Goal: Task Accomplishment & Management: Manage account settings

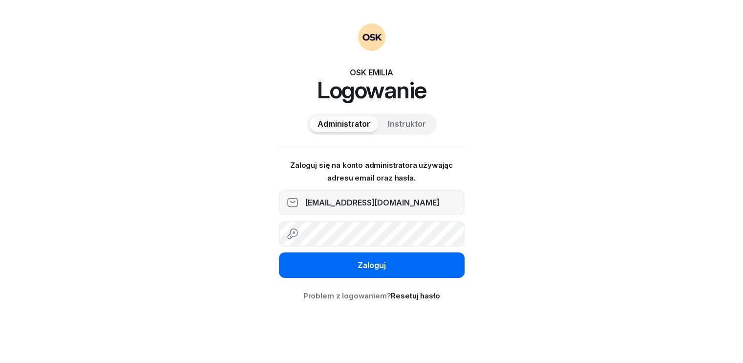
click at [365, 268] on div "Zaloguj" at bounding box center [372, 265] width 28 height 13
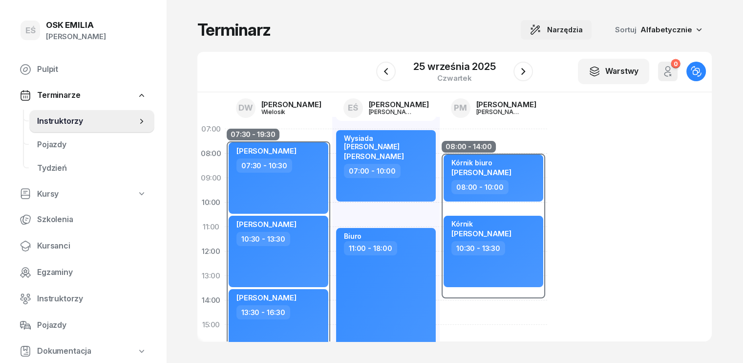
click at [578, 24] on span "Narzędzia" at bounding box center [565, 30] width 36 height 12
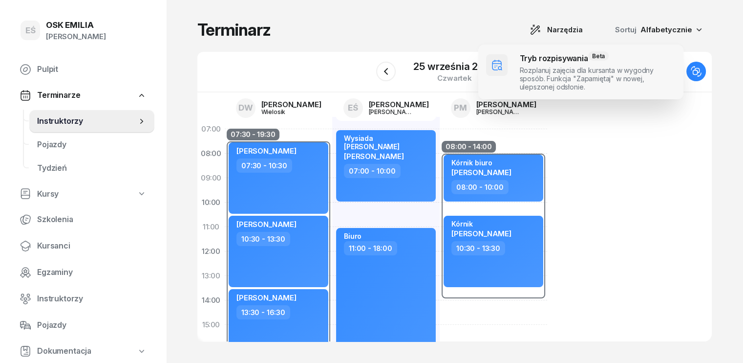
click at [556, 58] on span at bounding box center [580, 71] width 205 height 55
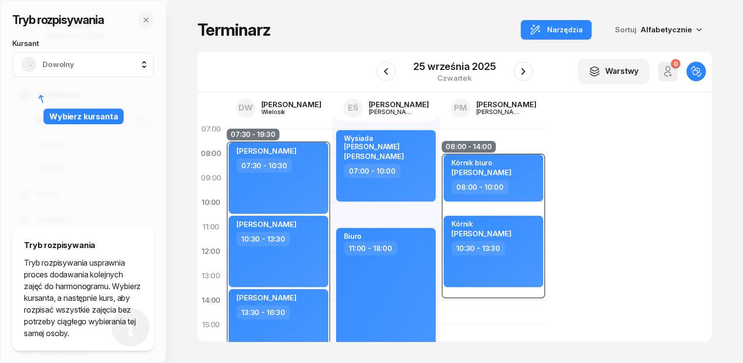
click at [72, 66] on span "Dowolny" at bounding box center [94, 64] width 103 height 13
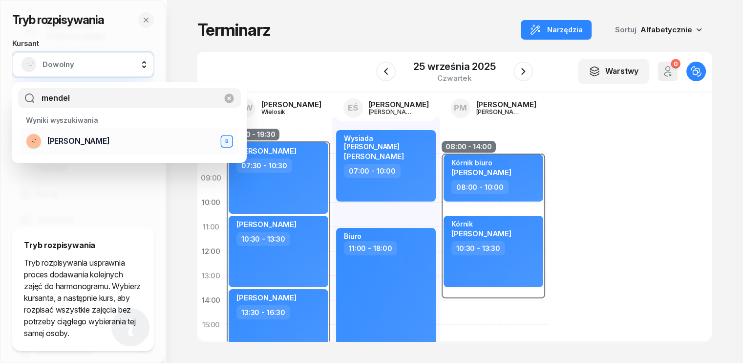
type input "mendel"
click at [44, 140] on div "[PERSON_NAME]" at bounding box center [129, 141] width 207 height 16
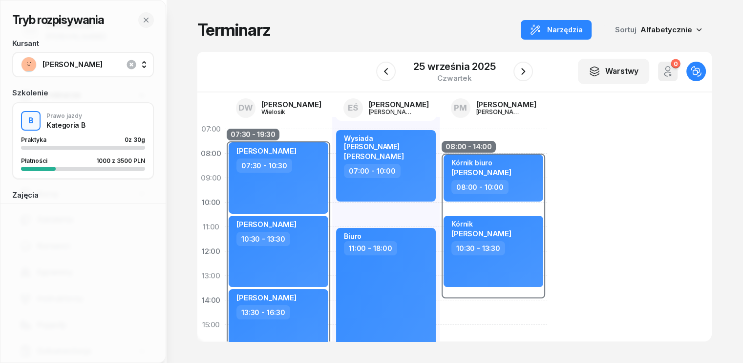
click at [144, 29] on div "Tryb rozpisywania Kursant [PERSON_NAME] Szkolenie B Prawo jazdy Kategoria B Pra…" at bounding box center [82, 95] width 165 height 191
click at [143, 17] on icon "button" at bounding box center [146, 20] width 8 height 8
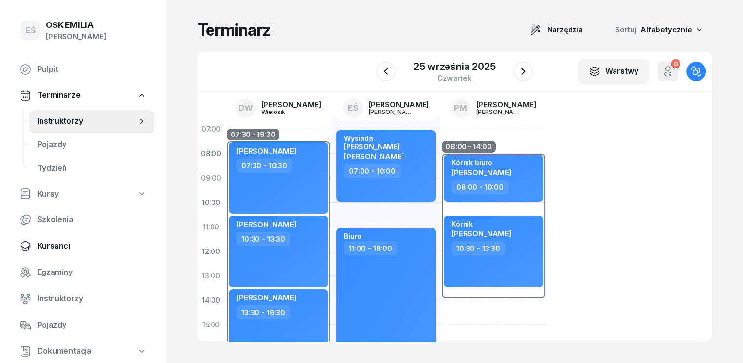
click at [57, 246] on span "Kursanci" at bounding box center [91, 245] width 109 height 13
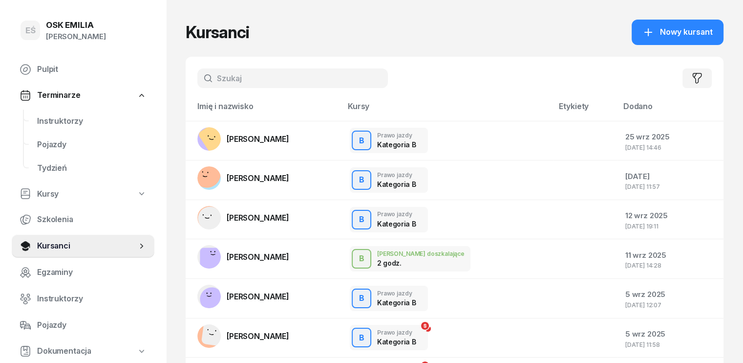
click at [213, 82] on input "text" at bounding box center [292, 78] width 191 height 20
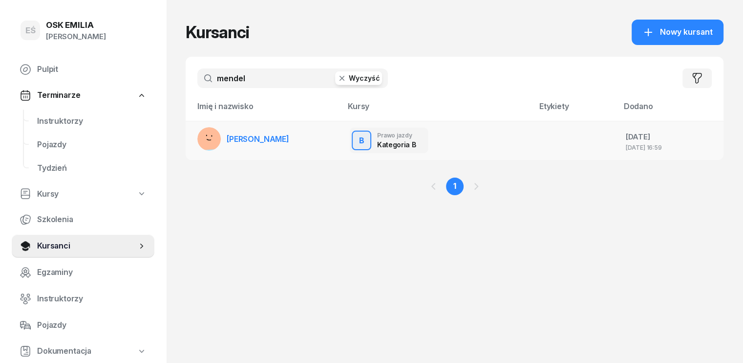
type input "mendel"
click at [229, 147] on link "[PERSON_NAME]" at bounding box center [243, 138] width 92 height 23
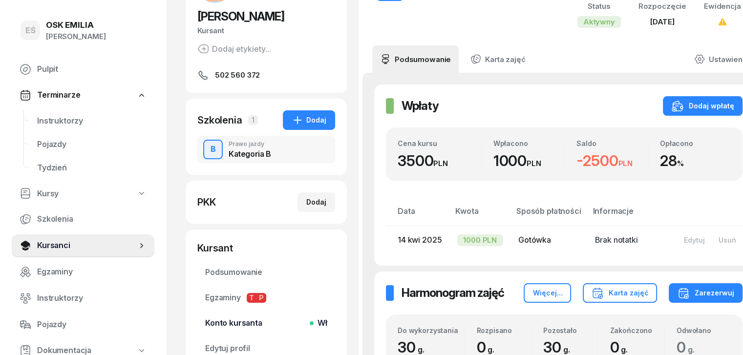
scroll to position [147, 0]
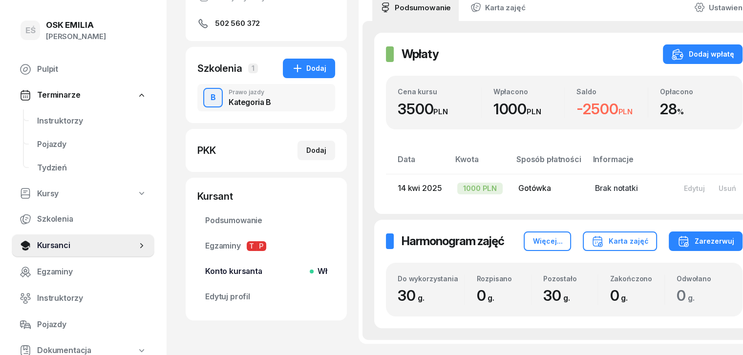
click at [217, 268] on span "Konto kursanta Wł" at bounding box center [266, 271] width 122 height 13
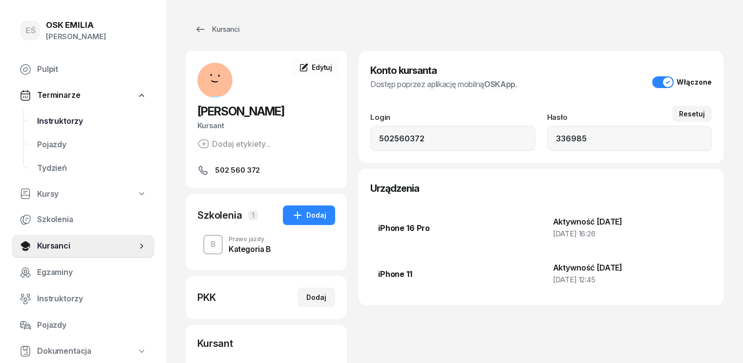
click at [74, 119] on span "Instruktorzy" at bounding box center [91, 121] width 109 height 13
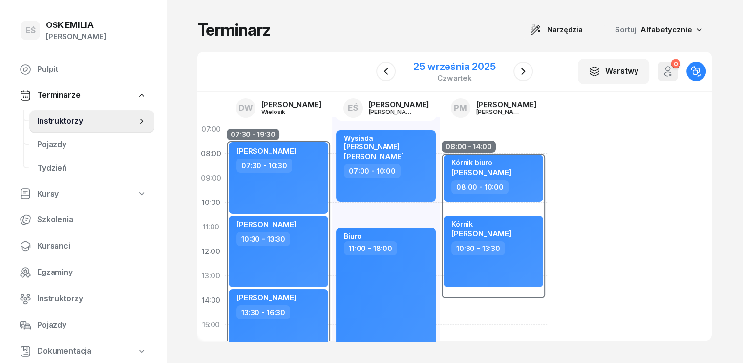
click at [477, 66] on div "25 września 2025" at bounding box center [454, 67] width 82 height 10
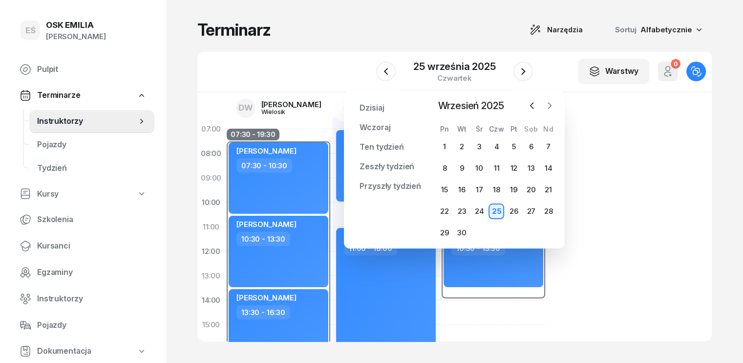
click at [550, 106] on icon "button" at bounding box center [550, 106] width 10 height 10
click at [448, 166] on div "3" at bounding box center [445, 168] width 16 height 16
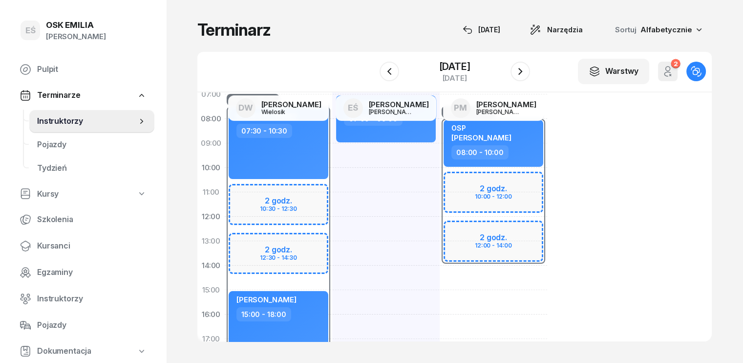
scroll to position [49, 0]
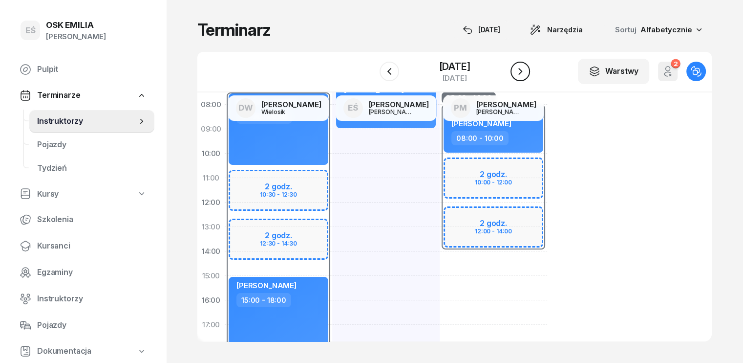
click at [519, 70] on icon "button" at bounding box center [521, 71] width 12 height 12
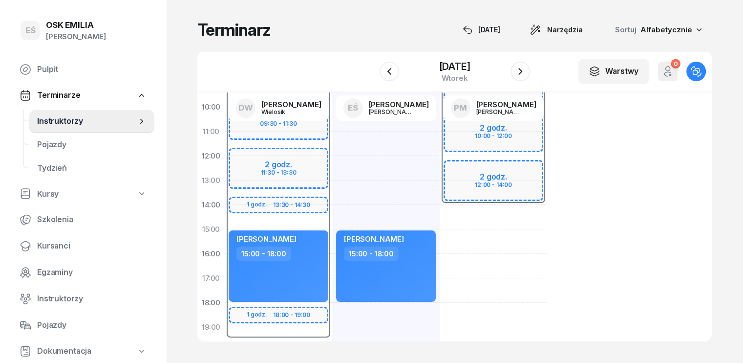
scroll to position [98, 0]
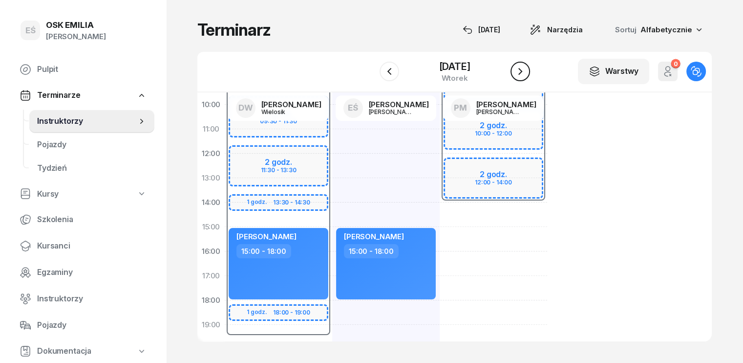
click at [520, 68] on icon "button" at bounding box center [521, 71] width 12 height 12
click at [521, 68] on icon "button" at bounding box center [521, 71] width 12 height 12
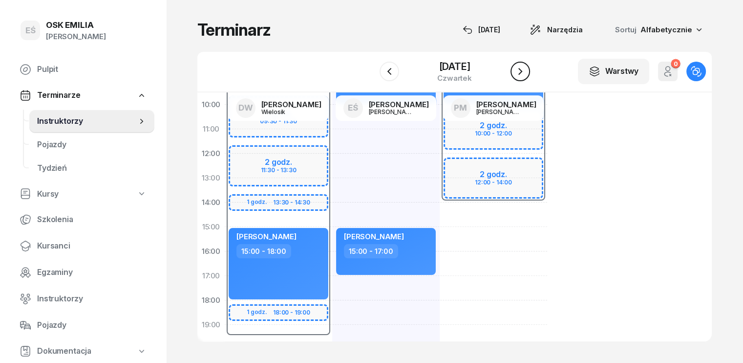
click at [522, 72] on icon "button" at bounding box center [521, 71] width 12 height 12
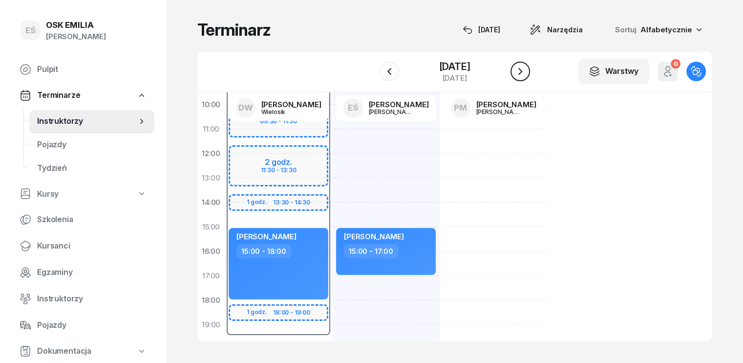
click at [522, 72] on icon "button" at bounding box center [521, 71] width 12 height 12
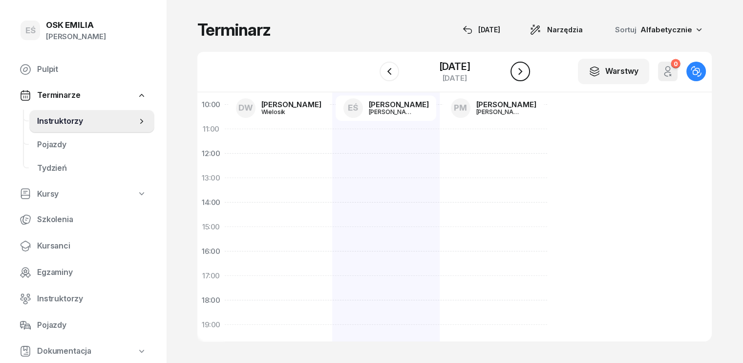
click at [522, 72] on icon "button" at bounding box center [521, 71] width 12 height 12
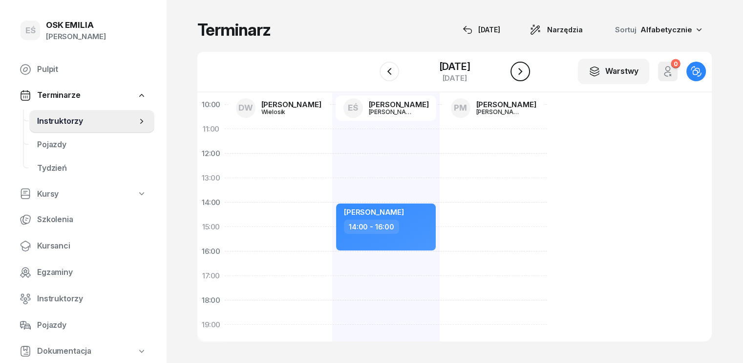
click at [522, 72] on icon "button" at bounding box center [520, 71] width 4 height 7
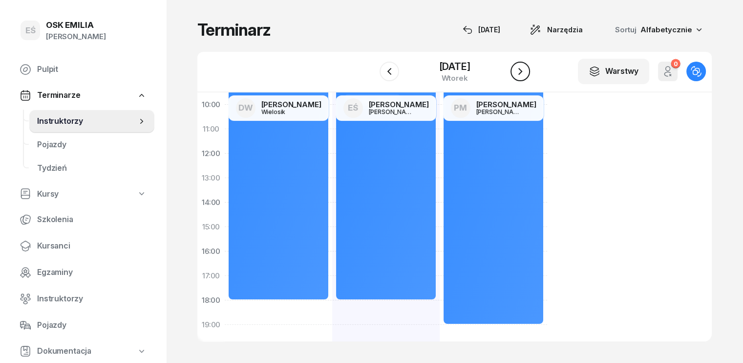
click at [522, 72] on icon "button" at bounding box center [521, 71] width 12 height 12
click at [522, 72] on icon "button" at bounding box center [520, 71] width 4 height 7
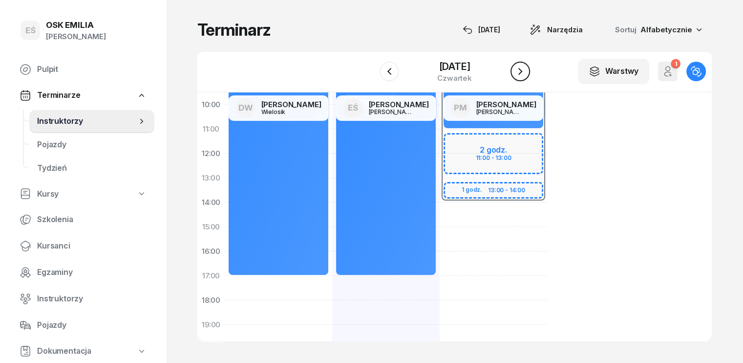
click at [522, 72] on icon "button" at bounding box center [520, 71] width 4 height 7
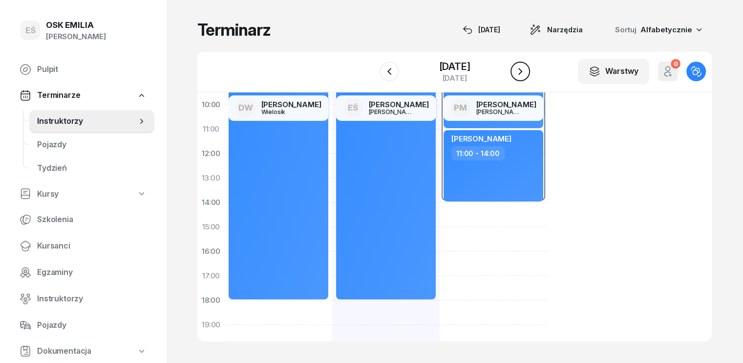
click at [522, 72] on icon "button" at bounding box center [520, 71] width 4 height 7
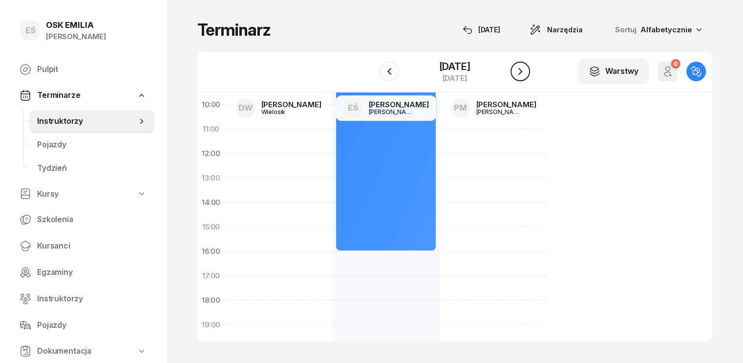
click at [522, 72] on icon "button" at bounding box center [520, 71] width 4 height 7
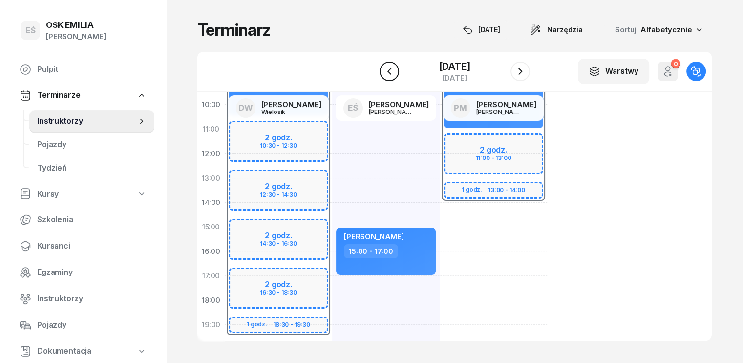
click at [386, 75] on icon "button" at bounding box center [390, 71] width 12 height 12
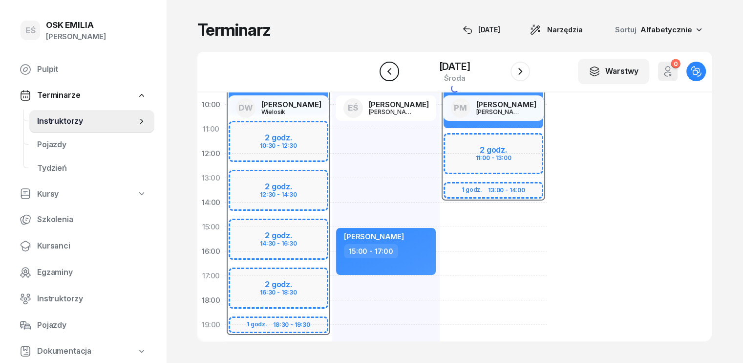
click at [386, 75] on icon "button" at bounding box center [390, 71] width 12 height 12
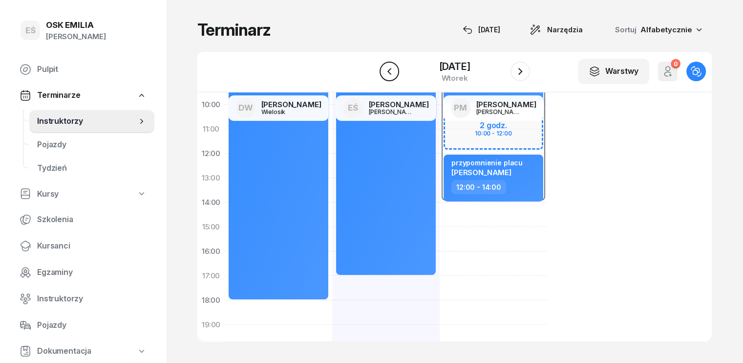
click at [386, 75] on icon "button" at bounding box center [390, 71] width 12 height 12
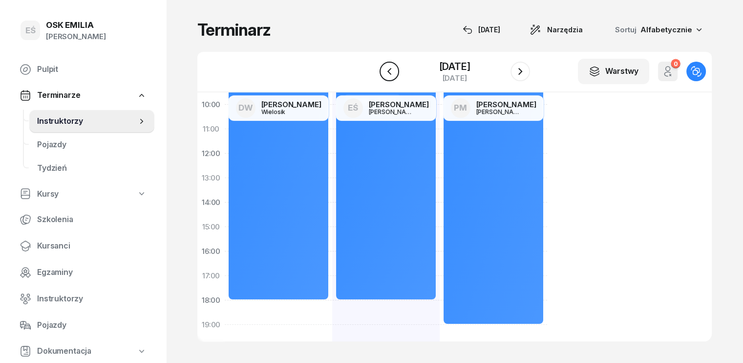
click at [386, 76] on icon "button" at bounding box center [390, 71] width 12 height 12
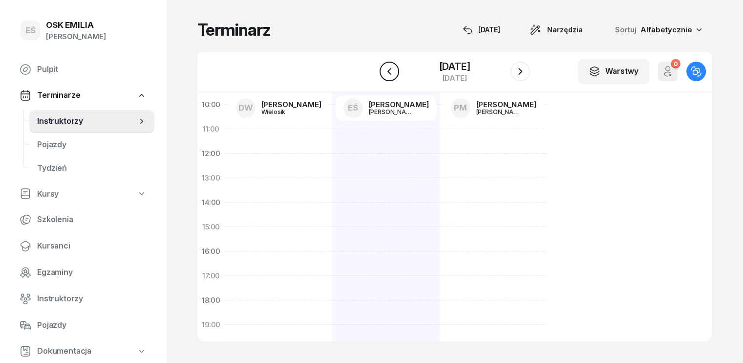
click at [386, 76] on icon "button" at bounding box center [390, 71] width 12 height 12
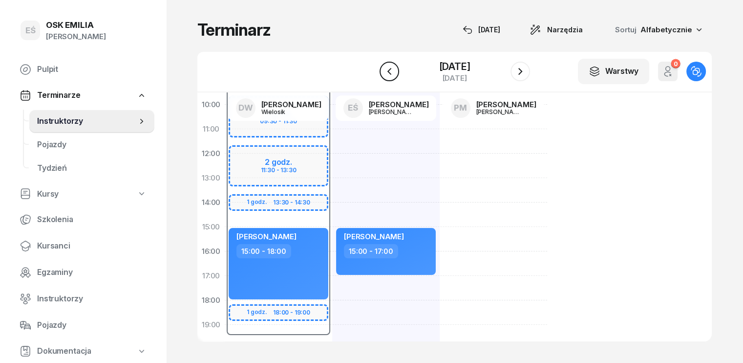
click at [386, 76] on icon "button" at bounding box center [390, 71] width 12 height 12
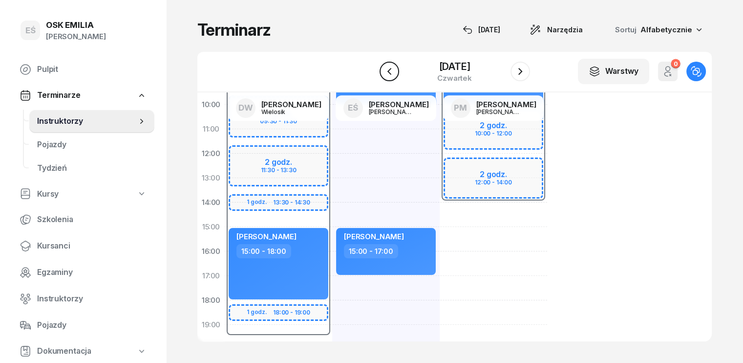
click at [386, 76] on icon "button" at bounding box center [390, 71] width 12 height 12
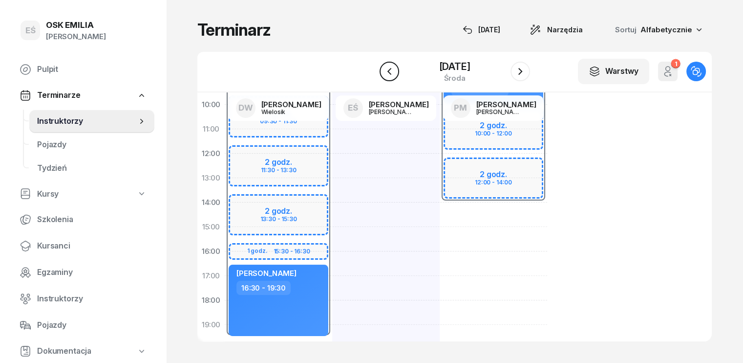
click at [386, 76] on icon "button" at bounding box center [390, 71] width 12 height 12
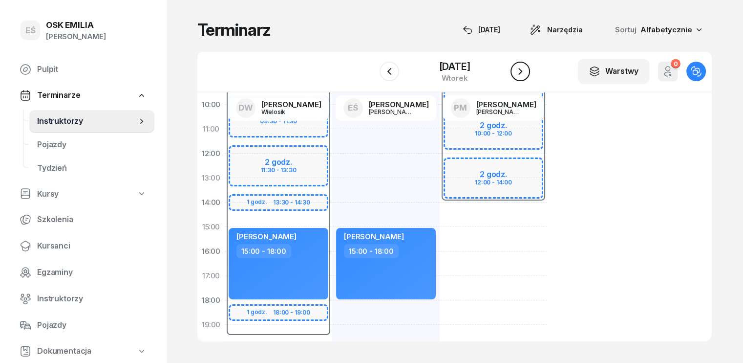
click at [523, 74] on icon "button" at bounding box center [521, 71] width 12 height 12
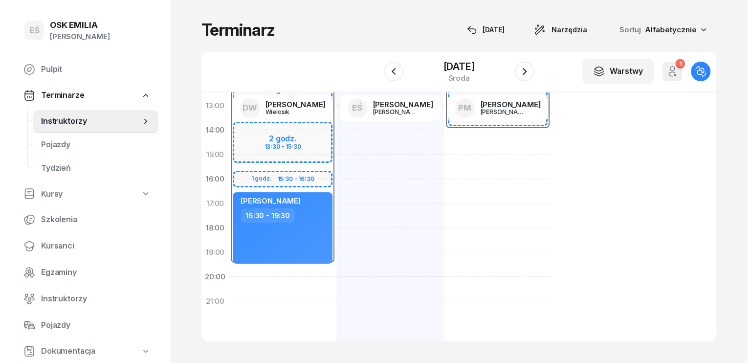
scroll to position [195, 0]
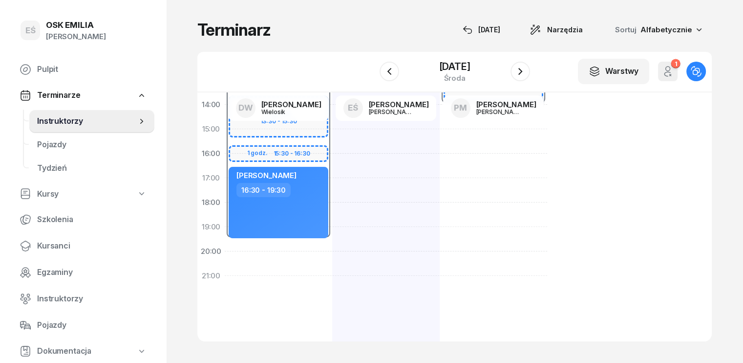
click at [225, 246] on div "07:30 - 19:30 2 godz. 09:30 - 11:30 2 godz. 11:30 - 13:30 2 godz. 13:30 - 15:30…" at bounding box center [278, 141] width 107 height 440
select select "19"
select select "30"
select select "21"
select select "30"
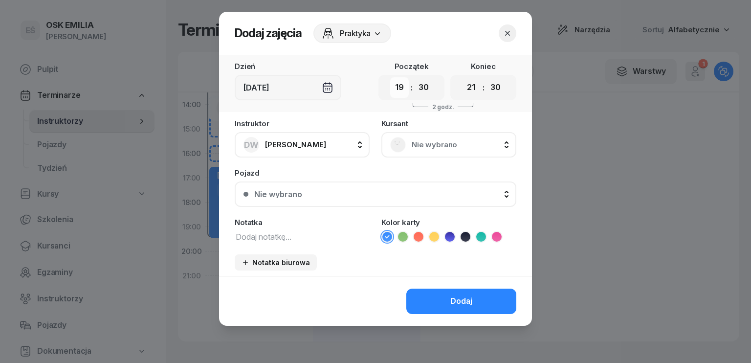
click at [396, 86] on select "00 01 02 03 04 05 06 07 08 09 10 11 12 13 14 15 16 17 18 19 20 21 22 23" at bounding box center [399, 87] width 19 height 21
select select "14"
click at [390, 77] on select "00 01 02 03 04 05 06 07 08 09 10 11 12 13 14 15 16 17 18 19 20 21 22 23" at bounding box center [399, 87] width 19 height 21
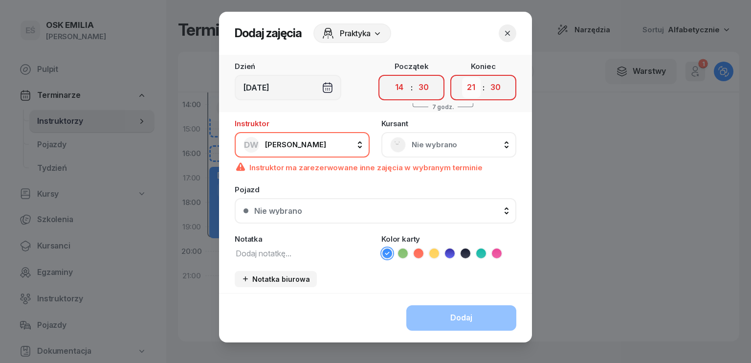
click at [466, 90] on select "00 01 02 03 04 05 06 07 08 09 10 11 12 13 14 15 16 17 18 19 20 21 22 23" at bounding box center [471, 87] width 19 height 21
select select "16"
click at [462, 77] on select "00 01 02 03 04 05 06 07 08 09 10 11 12 13 14 15 16 17 18 19 20 21 22 23" at bounding box center [471, 87] width 19 height 21
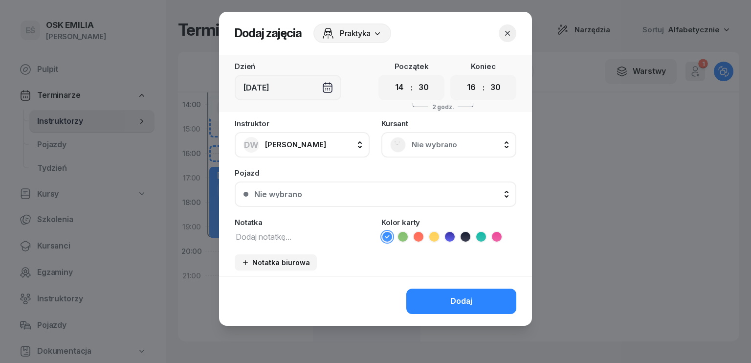
click at [430, 144] on span "Nie wybrano" at bounding box center [459, 144] width 96 height 13
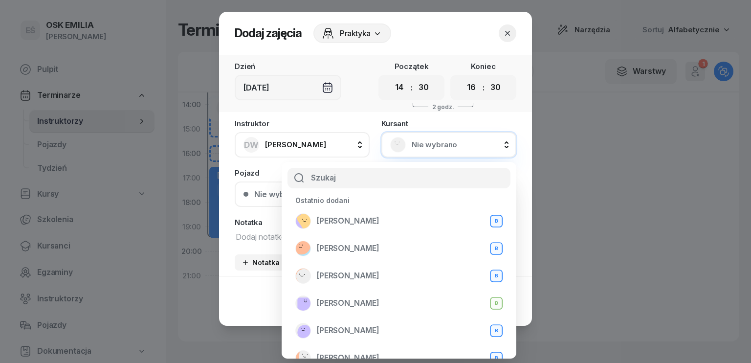
click at [339, 184] on input "text" at bounding box center [398, 178] width 223 height 21
type input "j"
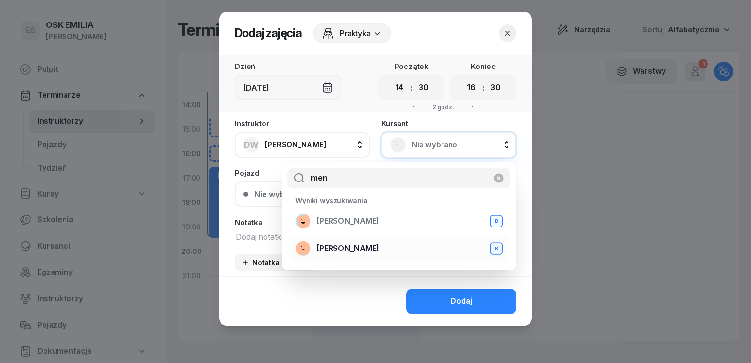
type input "men"
click at [330, 250] on span "[PERSON_NAME]" at bounding box center [348, 248] width 63 height 13
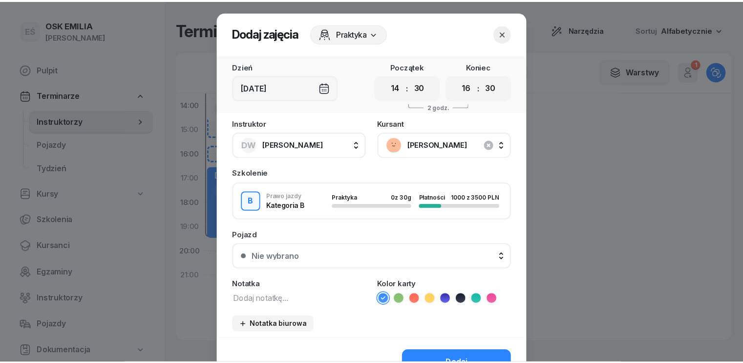
scroll to position [55, 0]
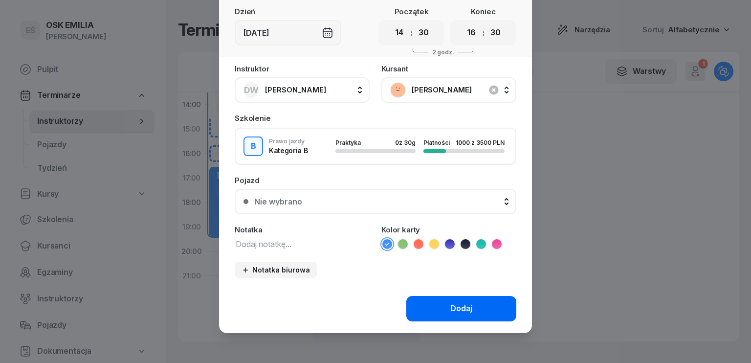
click at [450, 308] on div "Dodaj" at bounding box center [461, 308] width 22 height 13
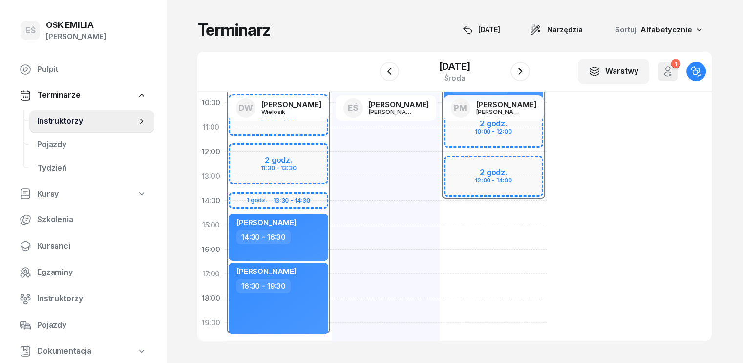
scroll to position [98, 0]
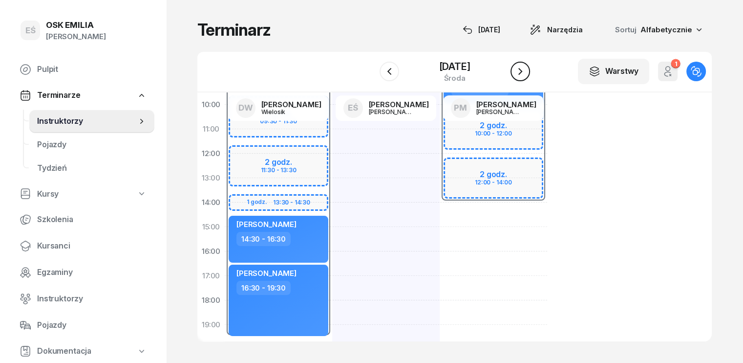
click at [522, 71] on icon "button" at bounding box center [521, 71] width 12 height 12
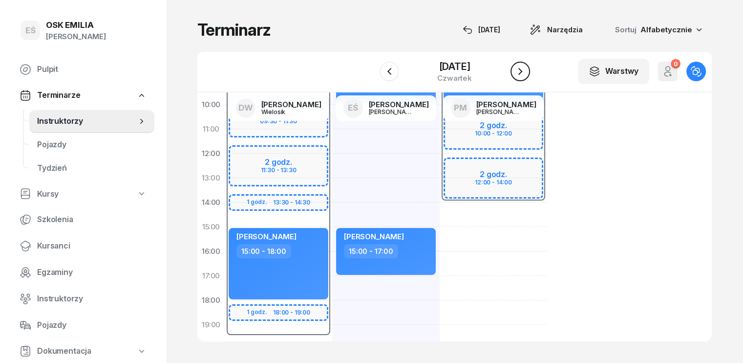
click at [521, 74] on icon "button" at bounding box center [521, 71] width 12 height 12
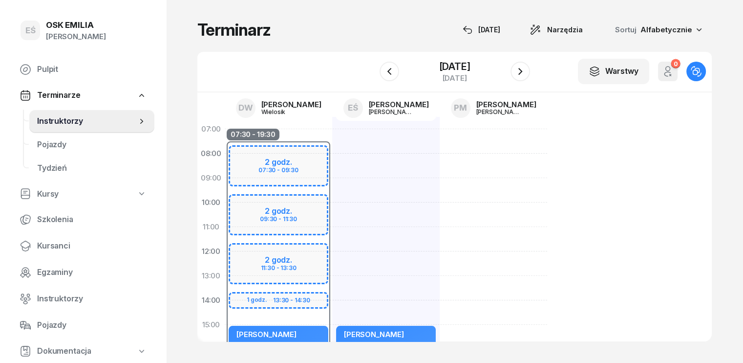
scroll to position [98, 0]
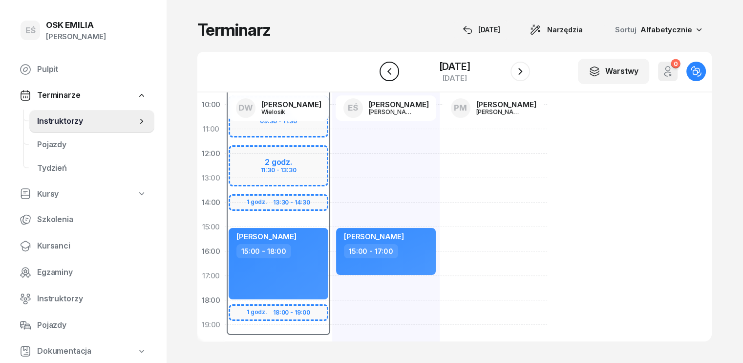
click at [391, 66] on icon "button" at bounding box center [390, 71] width 12 height 12
click at [391, 70] on icon "button" at bounding box center [390, 71] width 12 height 12
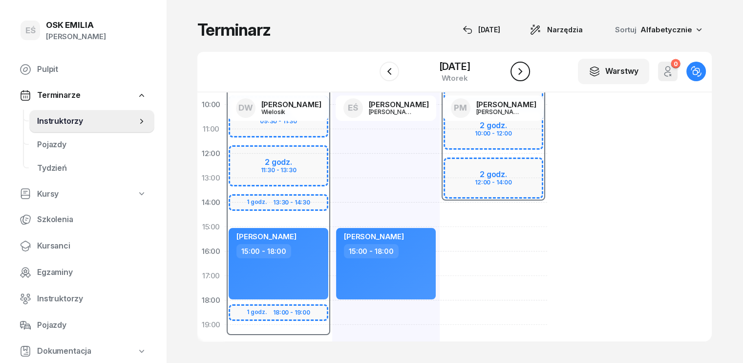
click at [523, 68] on icon "button" at bounding box center [521, 71] width 12 height 12
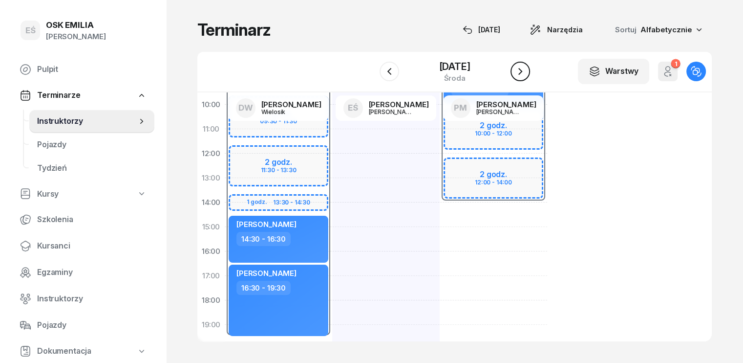
click at [525, 72] on icon "button" at bounding box center [521, 71] width 12 height 12
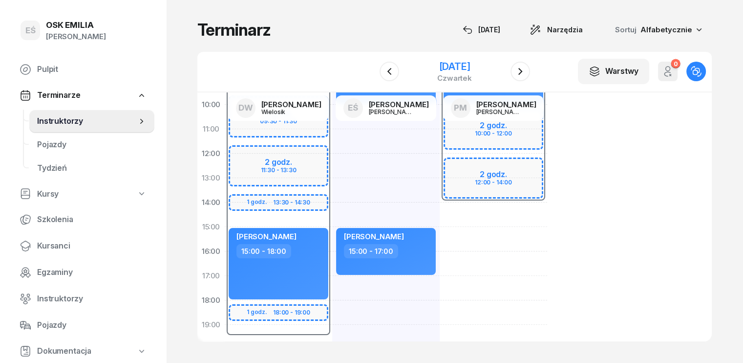
click at [453, 67] on div "[DATE]" at bounding box center [454, 67] width 35 height 10
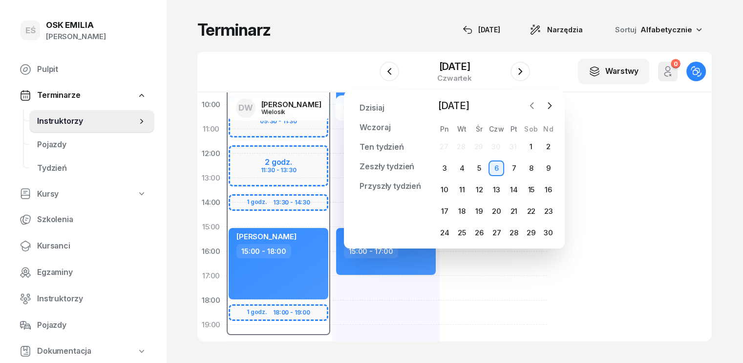
click at [536, 104] on icon "button" at bounding box center [532, 106] width 10 height 10
click at [537, 105] on icon "button" at bounding box center [532, 106] width 10 height 10
click at [551, 105] on icon "button" at bounding box center [550, 106] width 3 height 6
click at [549, 107] on icon "button" at bounding box center [550, 106] width 10 height 10
click at [469, 267] on div "08:00 - 14:00 2 godz. 10:00 - 12:00 2 godz. 12:00 - 14:00 [PERSON_NAME] 08:00 -…" at bounding box center [493, 239] width 107 height 440
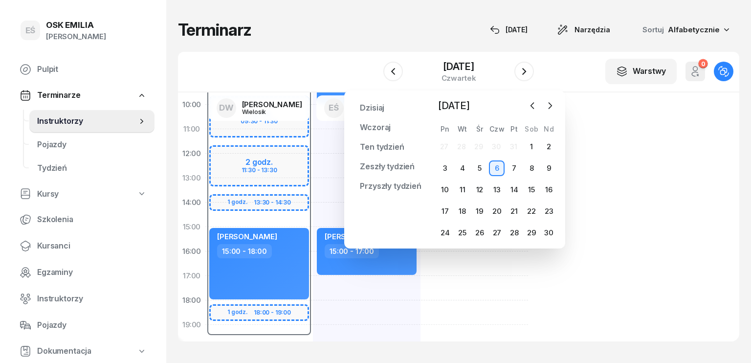
select select "16"
select select "18"
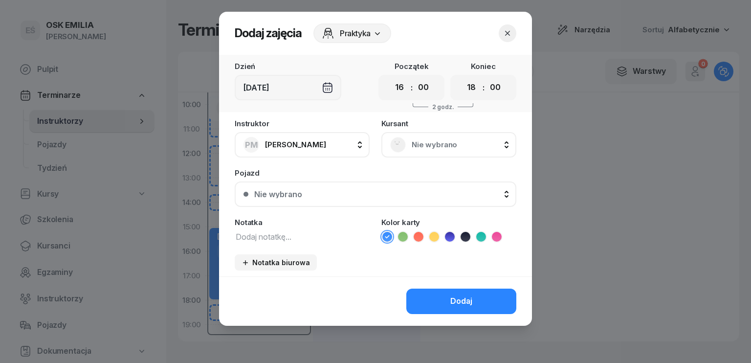
click at [506, 37] on icon "button" at bounding box center [507, 33] width 10 height 10
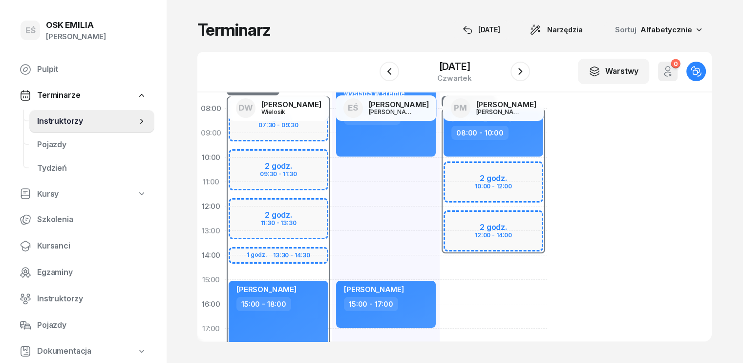
scroll to position [98, 0]
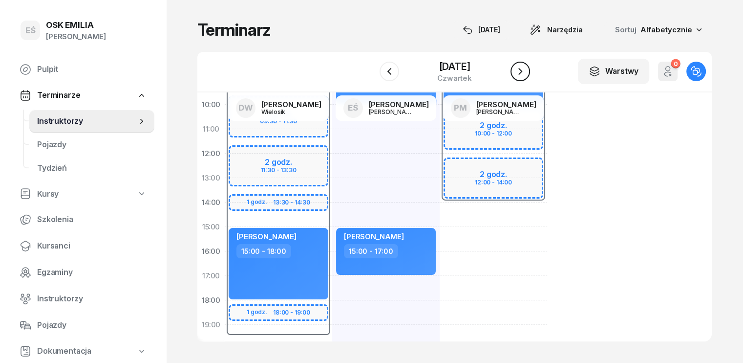
click at [520, 73] on icon "button" at bounding box center [520, 71] width 4 height 7
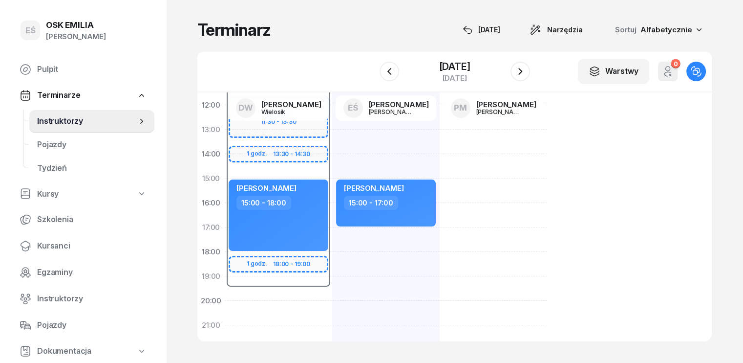
scroll to position [215, 0]
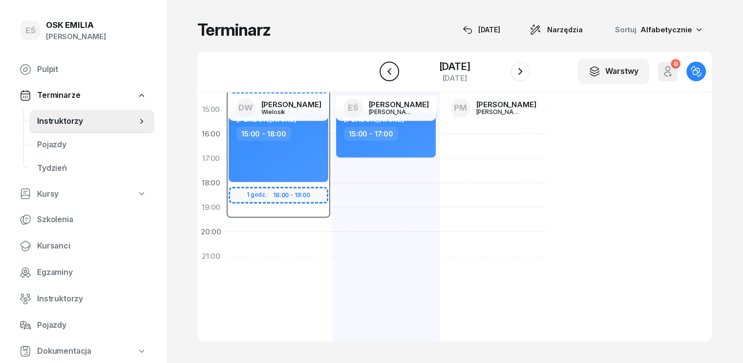
click at [386, 77] on icon "button" at bounding box center [390, 71] width 12 height 12
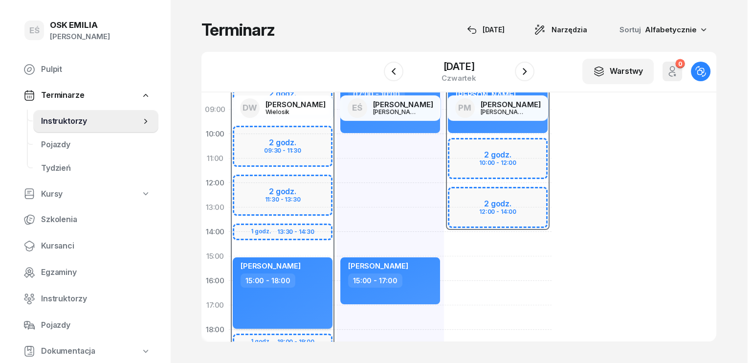
scroll to position [166, 0]
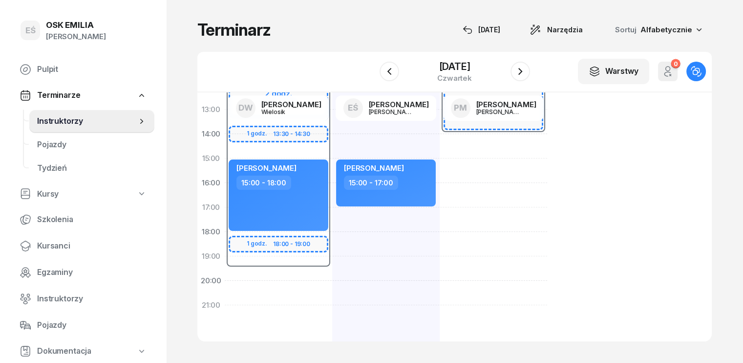
click at [244, 274] on div "07:30 - 19:30 2 godz. 07:30 - 09:30 2 godz. 09:30 - 11:30 2 godz. 11:30 - 13:30…" at bounding box center [278, 171] width 107 height 440
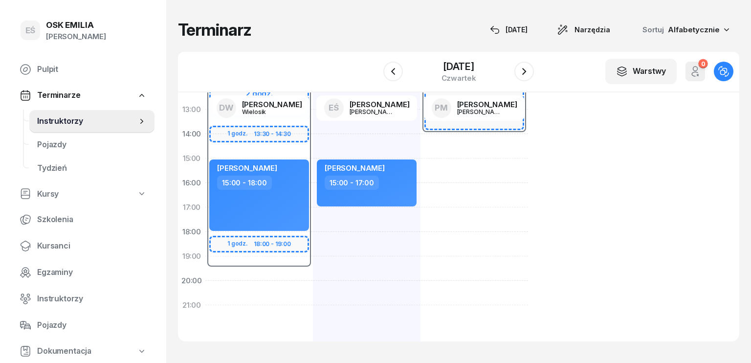
select select "19"
select select "21"
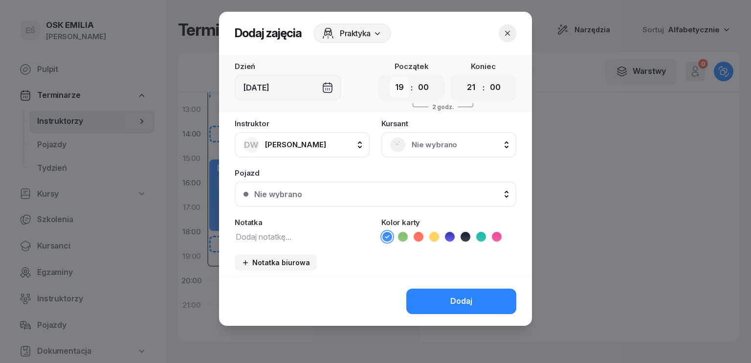
click at [396, 91] on select "00 01 02 03 04 05 06 07 08 09 10 11 12 13 14 15 16 17 18 19 20 21 22 23" at bounding box center [399, 87] width 19 height 21
select select "13"
click at [390, 77] on select "00 01 02 03 04 05 06 07 08 09 10 11 12 13 14 15 16 17 18 19 20 21 22 23" at bounding box center [399, 87] width 19 height 21
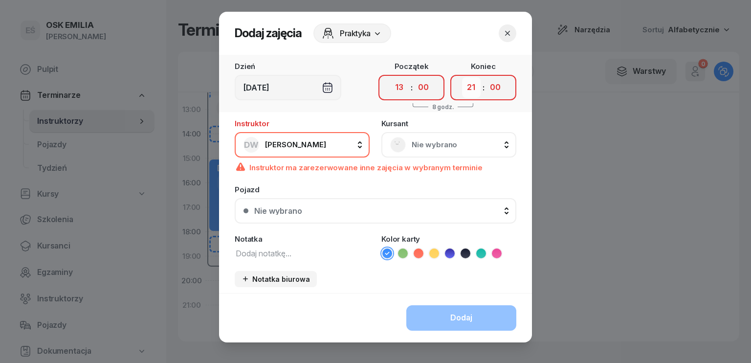
click at [466, 85] on select "00 01 02 03 04 05 06 07 08 09 10 11 12 13 14 15 16 17 18 19 20 21 22 23" at bounding box center [471, 87] width 19 height 21
select select "15"
click at [462, 77] on select "00 01 02 03 04 05 06 07 08 09 10 11 12 13 14 15 16 17 18 19 20 21 22 23" at bounding box center [471, 87] width 19 height 21
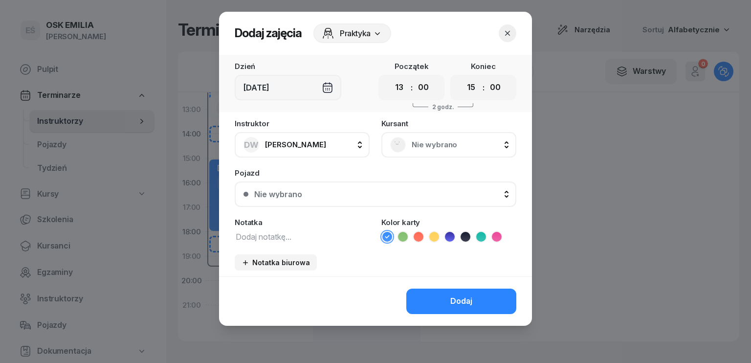
click at [451, 141] on span "Nie wybrano" at bounding box center [459, 144] width 96 height 13
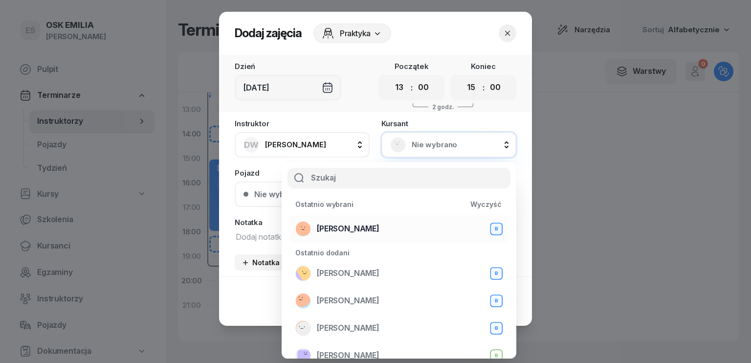
click at [405, 227] on div "[PERSON_NAME]" at bounding box center [398, 229] width 207 height 16
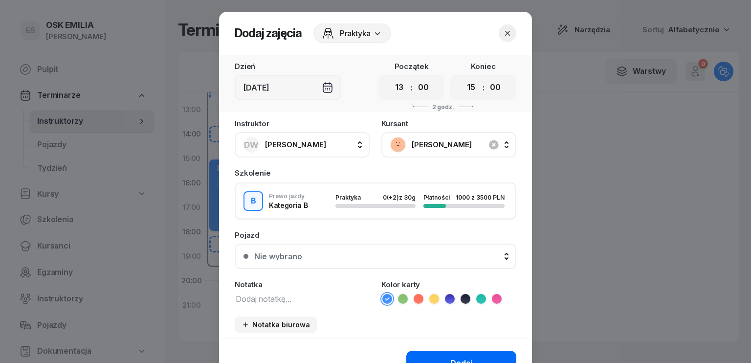
click at [457, 355] on button "Dodaj" at bounding box center [461, 362] width 110 height 25
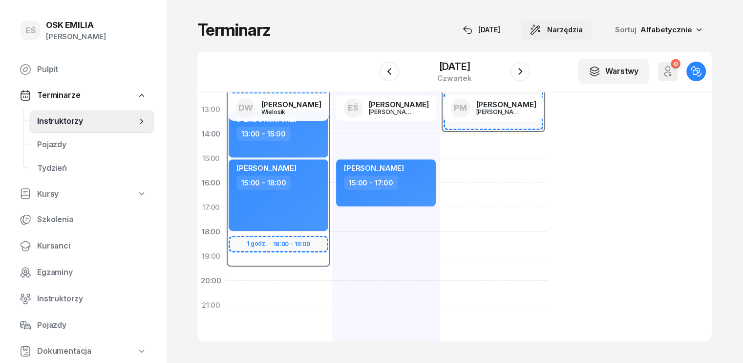
click at [583, 28] on span "Narzędzia" at bounding box center [565, 30] width 36 height 12
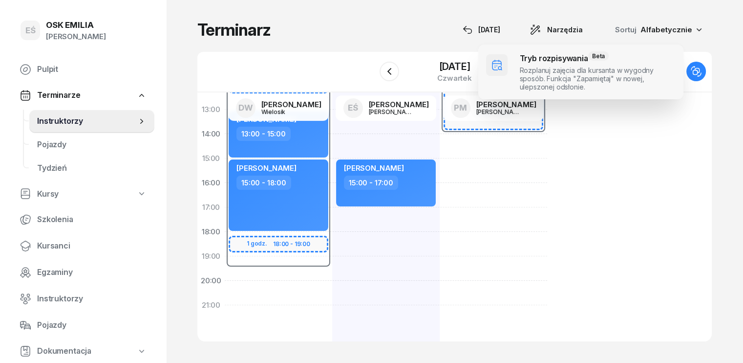
click at [573, 69] on span at bounding box center [580, 71] width 205 height 55
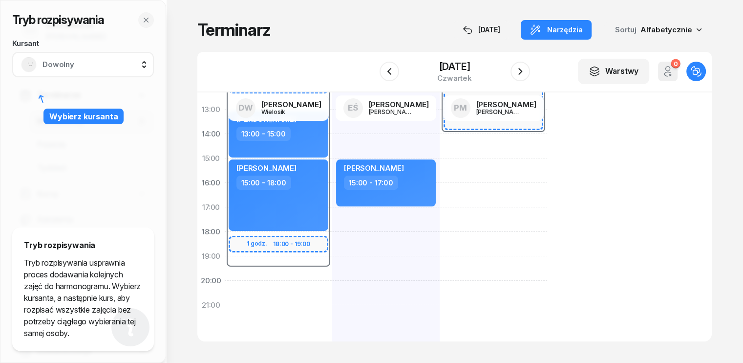
click at [78, 67] on span "Dowolny" at bounding box center [94, 64] width 103 height 13
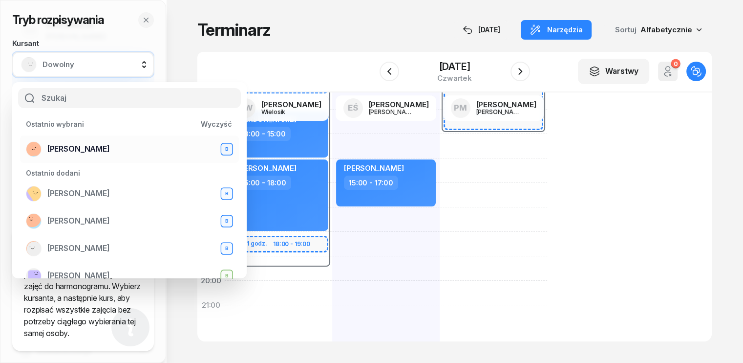
click at [61, 150] on span "[PERSON_NAME]" at bounding box center [78, 149] width 63 height 13
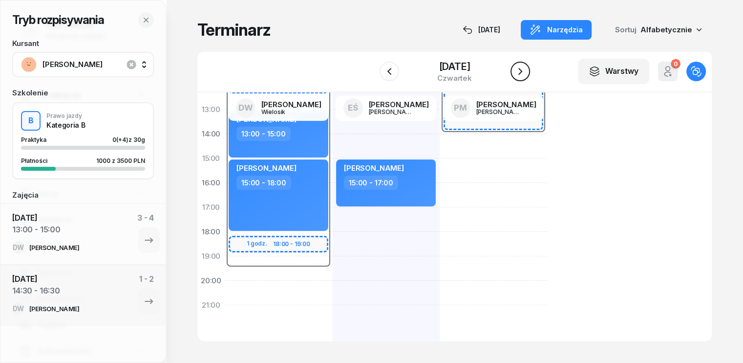
click at [524, 67] on icon "button" at bounding box center [521, 71] width 12 height 12
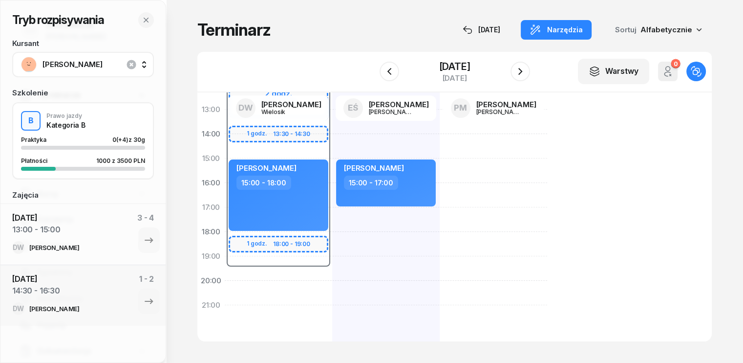
click at [225, 298] on div "07:30 - 19:30 2 godz. 07:30 - 09:30 2 godz. 09:30 - 11:30 2 godz. 11:30 - 13:30…" at bounding box center [278, 171] width 107 height 440
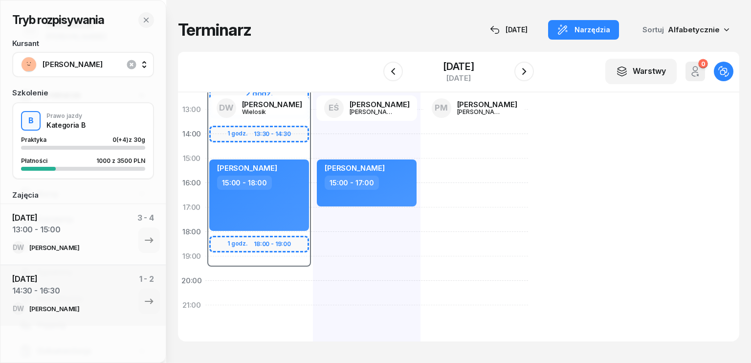
select select "20"
select select "22"
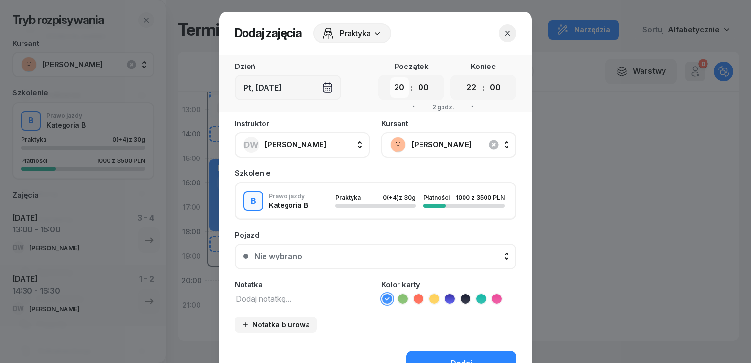
drag, startPoint x: 392, startPoint y: 87, endPoint x: 392, endPoint y: 96, distance: 8.8
click at [392, 87] on select "00 01 02 03 04 05 06 07 08 09 10 11 12 13 14 15 16 17 18 19 20 21 22 23" at bounding box center [399, 87] width 19 height 21
select select "13"
click at [390, 77] on select "00 01 02 03 04 05 06 07 08 09 10 11 12 13 14 15 16 17 18 19 20 21 22 23" at bounding box center [399, 87] width 19 height 21
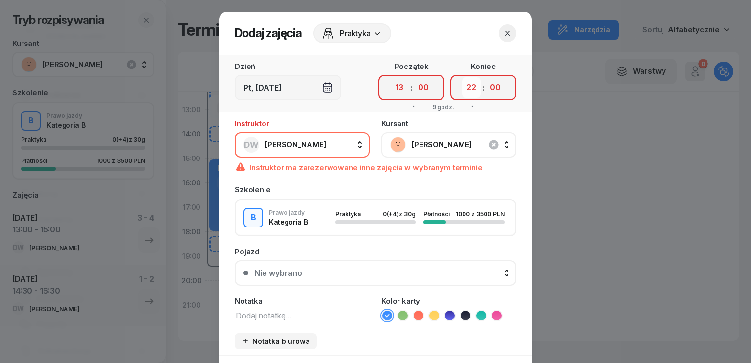
drag, startPoint x: 469, startPoint y: 89, endPoint x: 467, endPoint y: 95, distance: 6.0
click at [469, 89] on select "00 01 02 03 04 05 06 07 08 09 10 11 12 13 14 15 16 17 18 19 20 21 22 23" at bounding box center [471, 87] width 19 height 21
select select "15"
click at [462, 77] on select "00 01 02 03 04 05 06 07 08 09 10 11 12 13 14 15 16 17 18 19 20 21 22 23" at bounding box center [471, 87] width 19 height 21
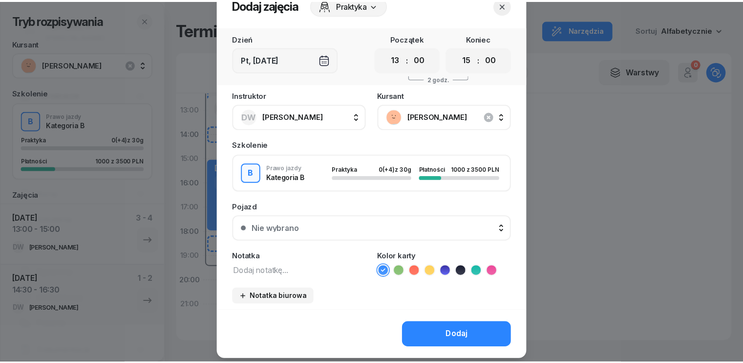
scroll to position [55, 0]
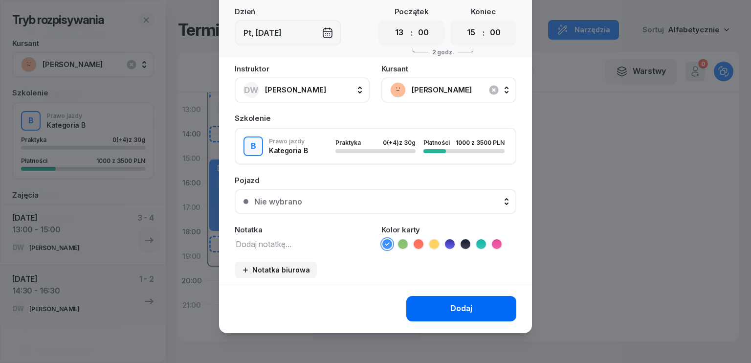
click at [460, 306] on div "Dodaj" at bounding box center [461, 308] width 22 height 13
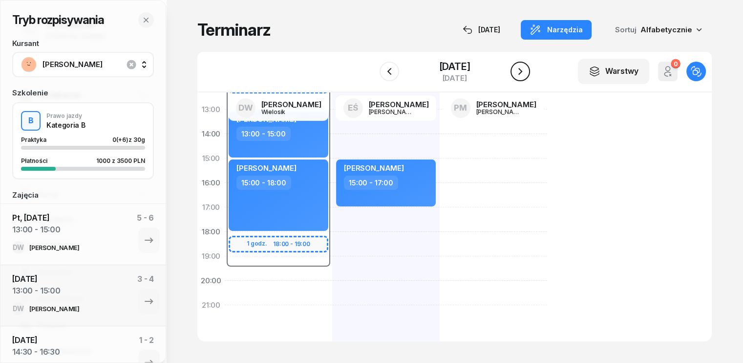
click at [516, 76] on icon "button" at bounding box center [521, 71] width 12 height 12
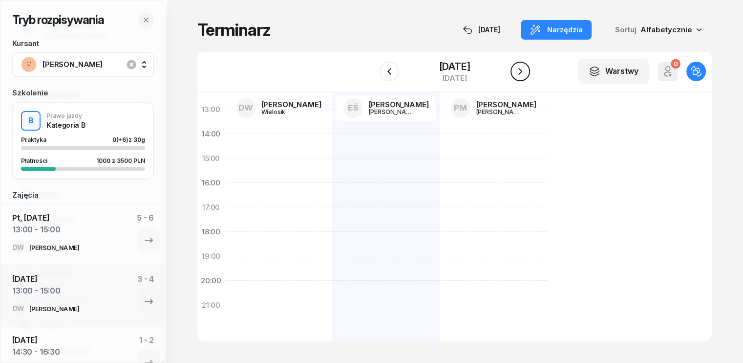
click at [516, 76] on icon "button" at bounding box center [521, 71] width 12 height 12
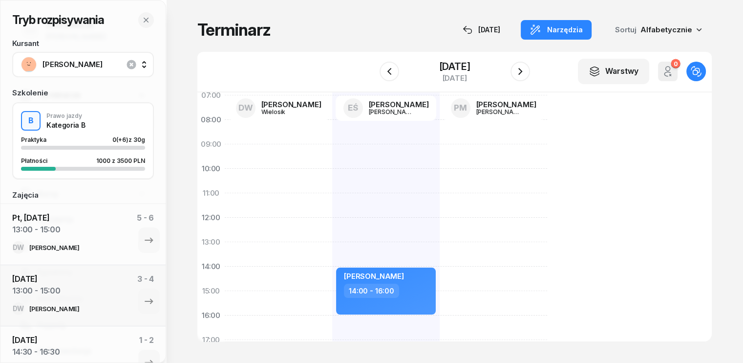
scroll to position [20, 0]
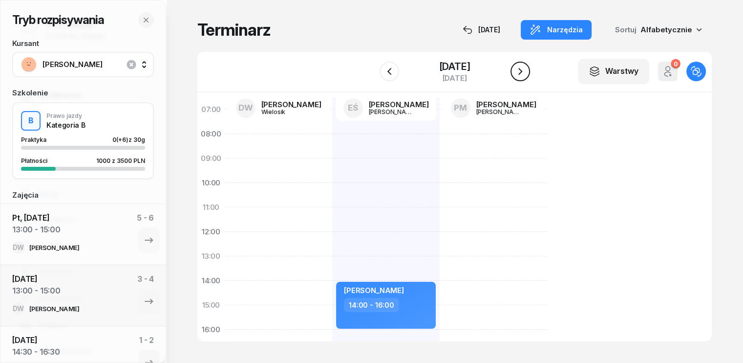
click at [523, 74] on icon "button" at bounding box center [521, 71] width 12 height 12
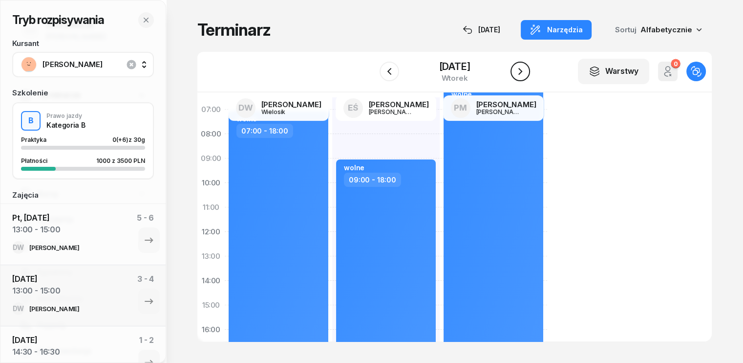
click at [522, 69] on icon "button" at bounding box center [521, 71] width 12 height 12
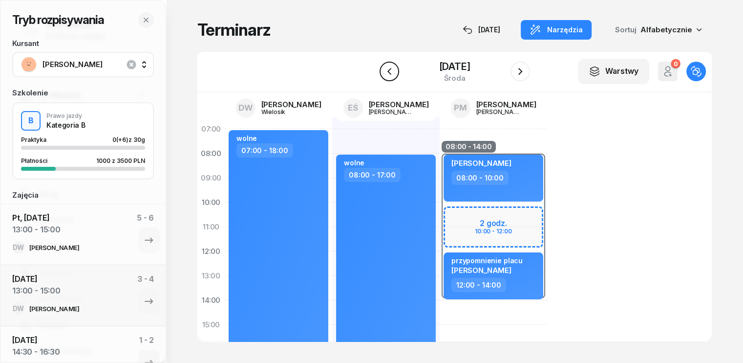
click at [391, 74] on icon "button" at bounding box center [390, 71] width 12 height 12
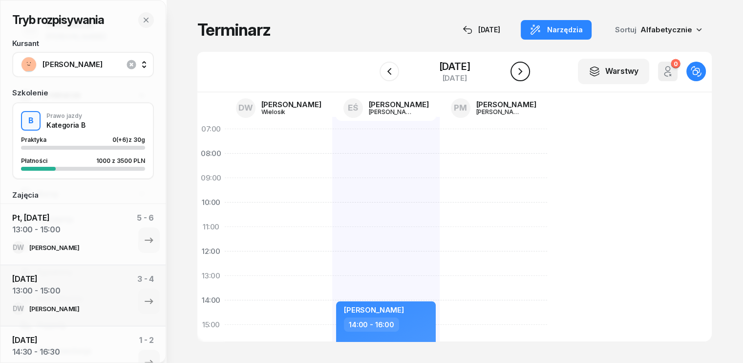
click at [526, 70] on icon "button" at bounding box center [521, 71] width 12 height 12
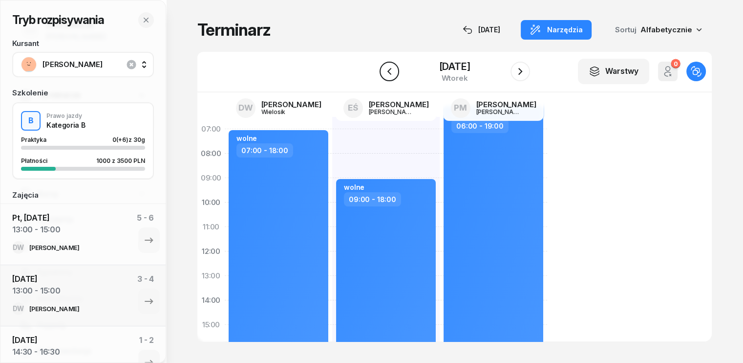
click at [389, 72] on icon "button" at bounding box center [390, 71] width 12 height 12
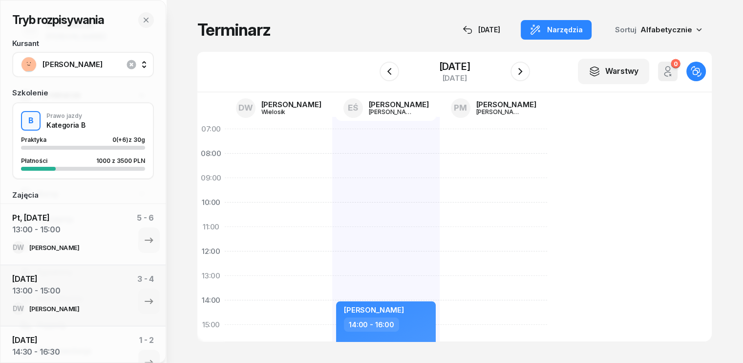
click at [332, 269] on div "[PERSON_NAME] 14:00 - 16:00" at bounding box center [385, 337] width 107 height 440
select select "12"
select select "14"
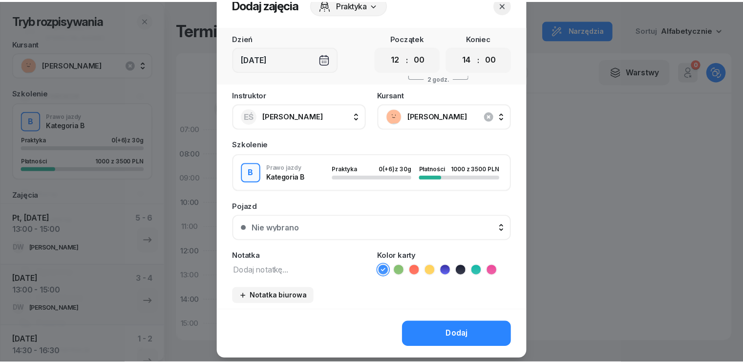
scroll to position [55, 0]
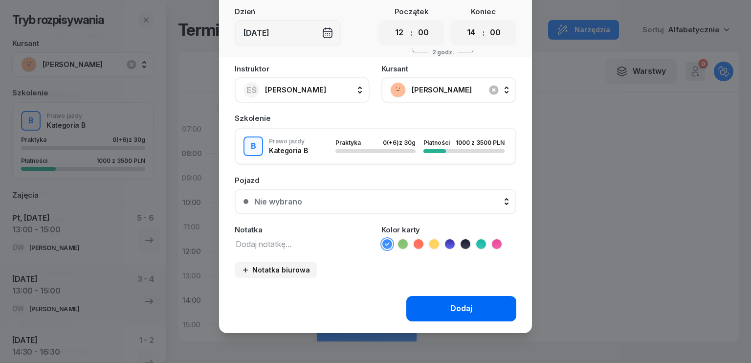
click at [456, 310] on div "Dodaj" at bounding box center [461, 308] width 22 height 13
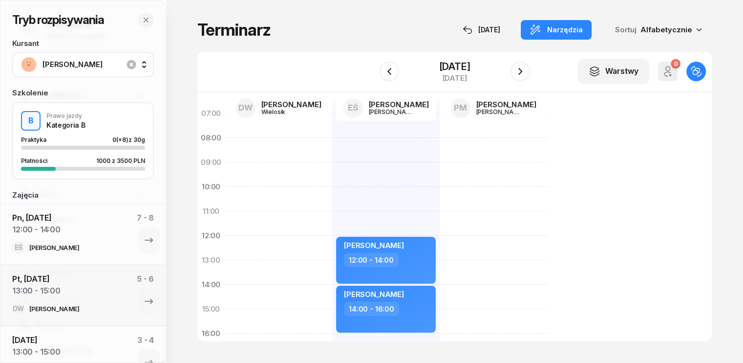
scroll to position [0, 0]
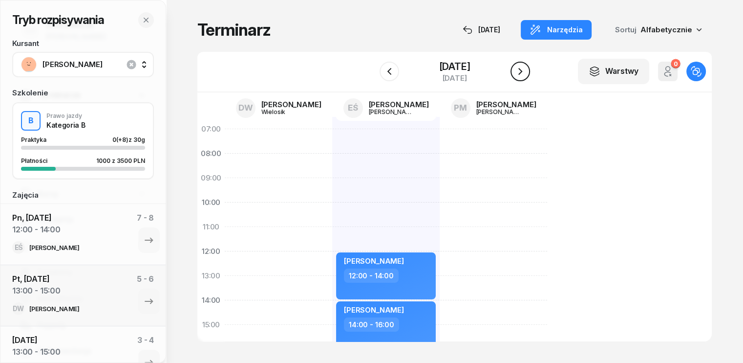
click at [526, 74] on icon "button" at bounding box center [521, 71] width 12 height 12
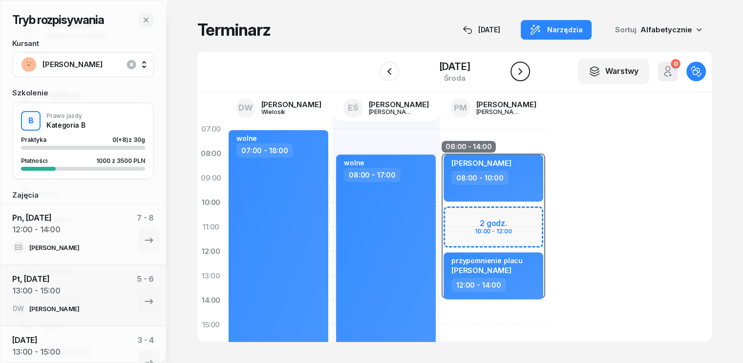
click at [522, 70] on icon "button" at bounding box center [520, 71] width 4 height 7
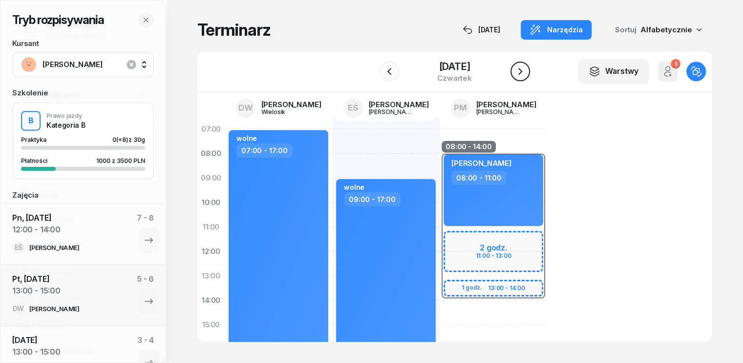
click at [520, 76] on icon "button" at bounding box center [521, 71] width 12 height 12
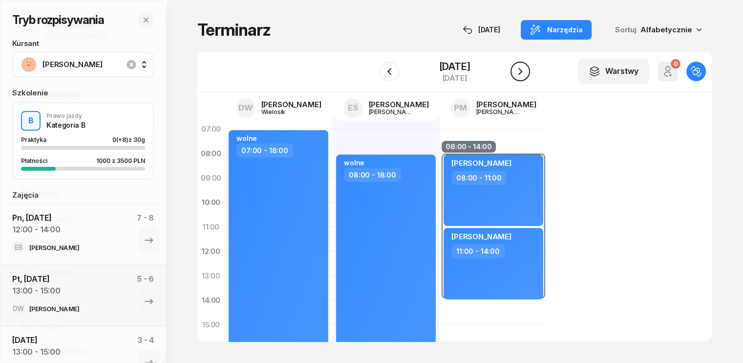
click at [526, 74] on icon "button" at bounding box center [521, 71] width 12 height 12
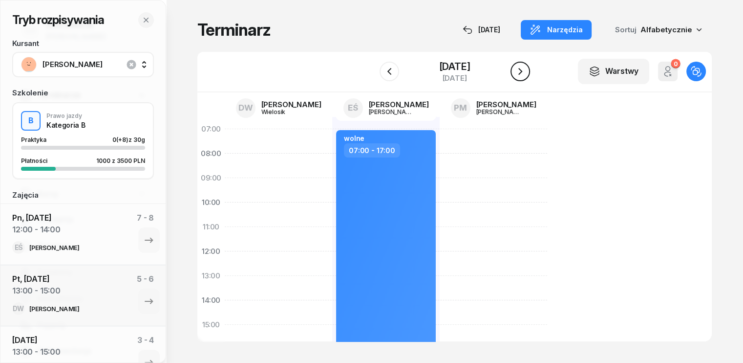
click at [526, 74] on icon "button" at bounding box center [521, 71] width 12 height 12
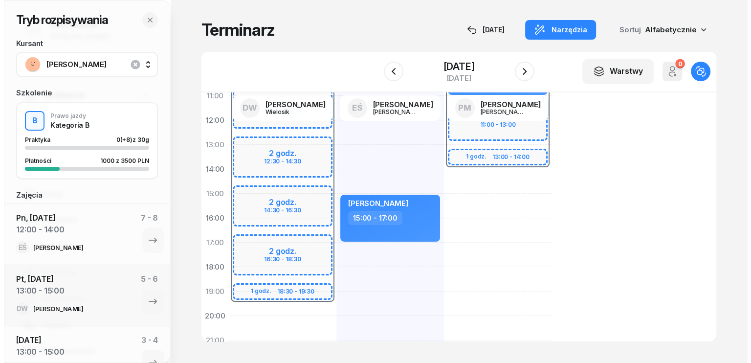
scroll to position [147, 0]
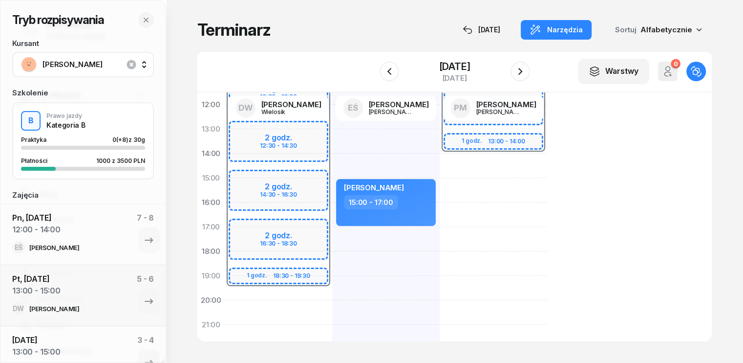
click at [225, 295] on div "07:30 - 19:30 2 godz. 10:30 - 12:30 2 godz. 12:30 - 14:30 2 godz. 14:30 - 16:30…" at bounding box center [278, 190] width 107 height 440
select select "19"
select select "21"
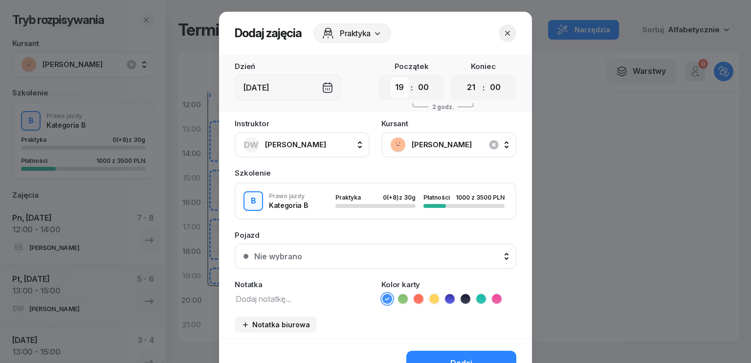
drag, startPoint x: 391, startPoint y: 86, endPoint x: 392, endPoint y: 96, distance: 9.3
click at [391, 86] on select "00 01 02 03 04 05 06 07 08 09 10 11 12 13 14 15 16 17 18 19 20 21 22 23" at bounding box center [399, 87] width 19 height 21
select select "13"
click at [390, 77] on select "00 01 02 03 04 05 06 07 08 09 10 11 12 13 14 15 16 17 18 19 20 21 22 23" at bounding box center [399, 87] width 19 height 21
click at [419, 92] on select "00 05 10 15 20 25 30 35 40 45 50 55" at bounding box center [423, 87] width 19 height 21
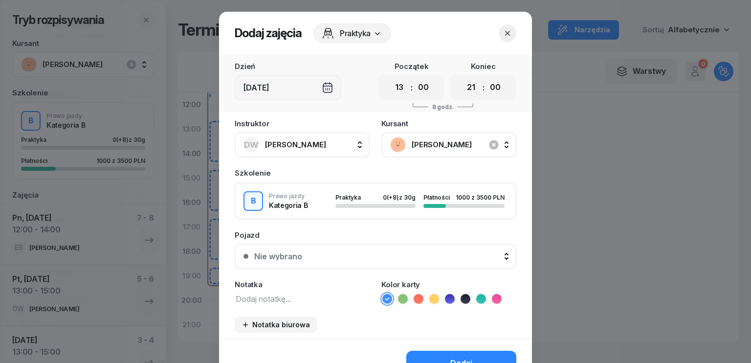
select select "30"
click at [414, 77] on select "00 05 10 15 20 25 30 35 40 45 50 55" at bounding box center [423, 87] width 19 height 21
click at [469, 89] on select "00 01 02 03 04 05 06 07 08 09 10 11 12 13 14 15 16 17 18 19 20 21 22 23" at bounding box center [471, 87] width 19 height 21
select select "16"
click at [462, 77] on select "00 01 02 03 04 05 06 07 08 09 10 11 12 13 14 15 16 17 18 19 20 21 22 23" at bounding box center [471, 87] width 19 height 21
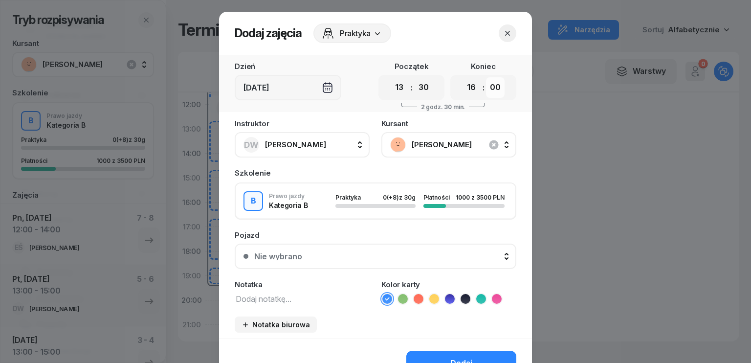
click at [496, 88] on select "00 05 10 15 20 25 30 35 40 45 50 55" at bounding box center [495, 87] width 19 height 21
select select "30"
click at [486, 77] on select "00 05 10 15 20 25 30 35 40 45 50 55" at bounding box center [495, 87] width 19 height 21
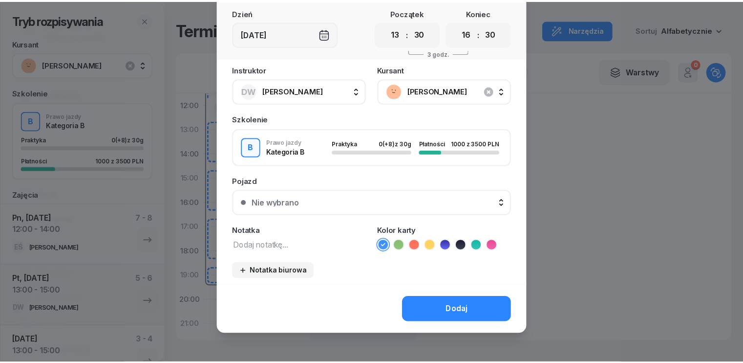
scroll to position [55, 0]
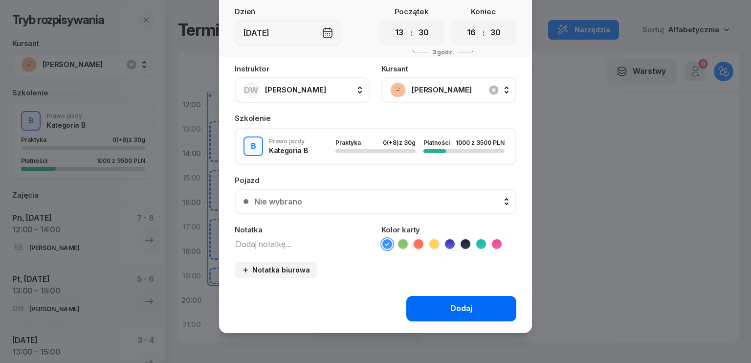
click at [458, 302] on div "Dodaj" at bounding box center [461, 308] width 22 height 13
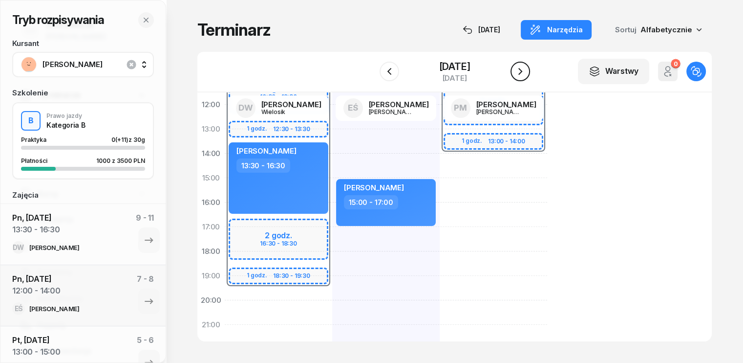
click at [524, 72] on icon "button" at bounding box center [521, 71] width 12 height 12
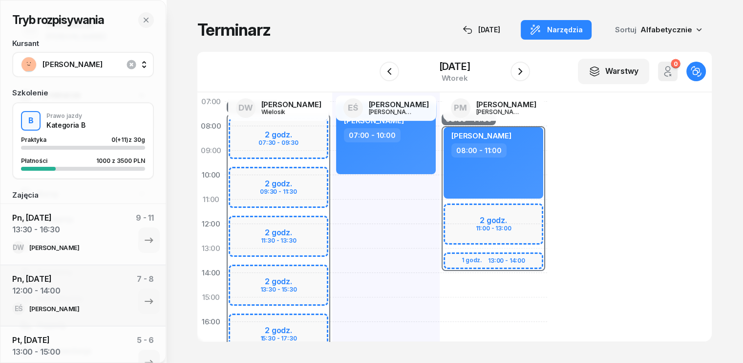
scroll to position [49, 0]
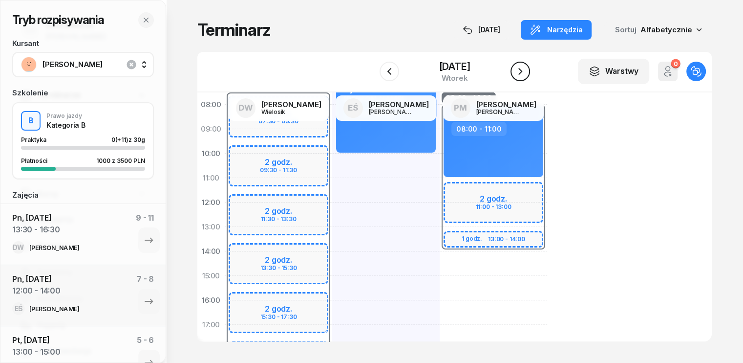
click at [520, 74] on icon "button" at bounding box center [520, 71] width 4 height 7
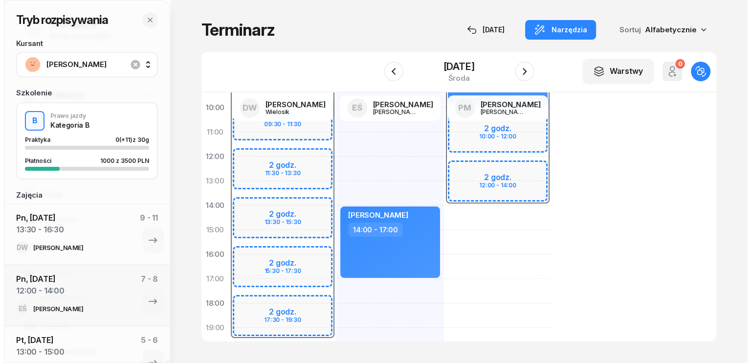
scroll to position [147, 0]
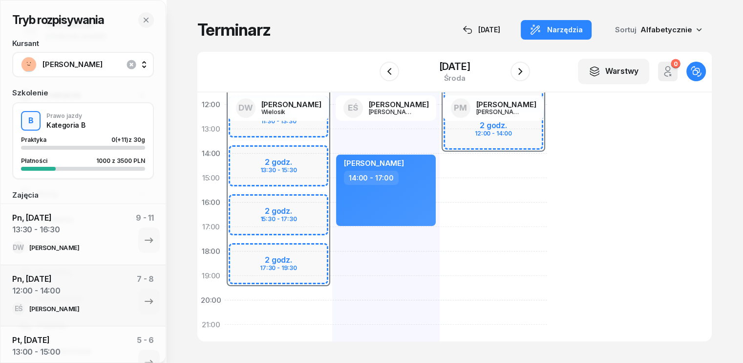
click at [225, 295] on div "07:30 - 19:30 2 godz. 07:30 - 09:30 2 godz. 09:30 - 11:30 2 godz. 11:30 - 13:30…" at bounding box center [278, 190] width 107 height 440
select select "19"
select select "21"
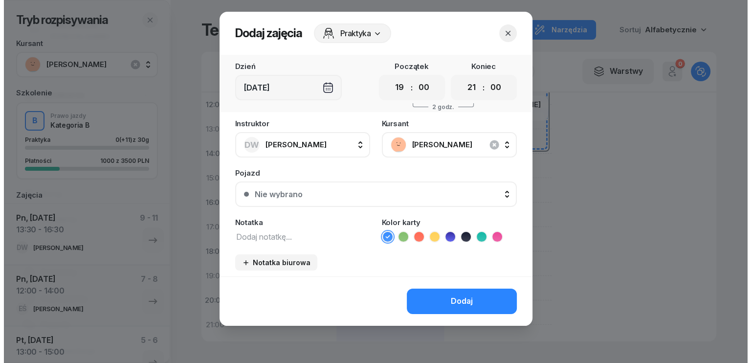
scroll to position [146, 0]
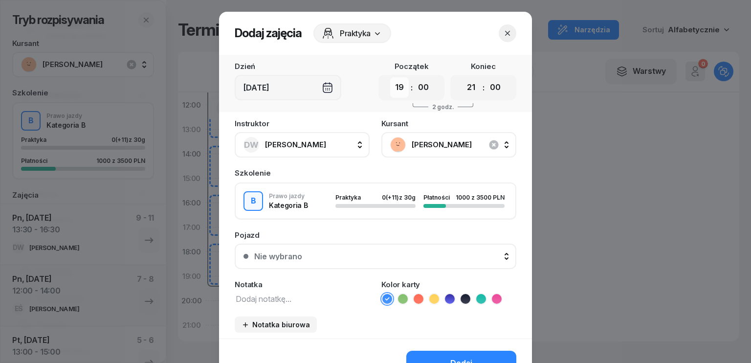
click at [397, 86] on select "00 01 02 03 04 05 06 07 08 09 10 11 12 13 14 15 16 17 18 19 20 21 22 23" at bounding box center [399, 87] width 19 height 21
select select "13"
click at [390, 77] on select "00 01 02 03 04 05 06 07 08 09 10 11 12 13 14 15 16 17 18 19 20 21 22 23" at bounding box center [399, 87] width 19 height 21
click at [419, 93] on select "00 05 10 15 20 25 30 35 40 45 50 55" at bounding box center [423, 87] width 19 height 21
select select "30"
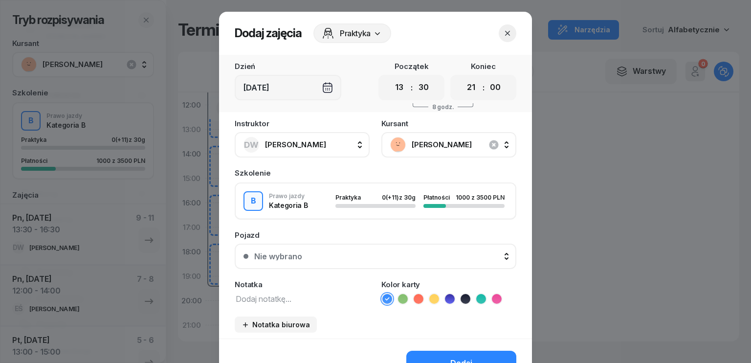
click at [414, 77] on select "00 05 10 15 20 25 30 35 40 45 50 55" at bounding box center [423, 87] width 19 height 21
click at [471, 84] on select "00 01 02 03 04 05 06 07 08 09 10 11 12 13 14 15 16 17 18 19 20 21 22 23" at bounding box center [471, 87] width 19 height 21
select select "16"
click at [462, 77] on select "00 01 02 03 04 05 06 07 08 09 10 11 12 13 14 15 16 17 18 19 20 21 22 23" at bounding box center [471, 87] width 19 height 21
click at [497, 85] on select "00 05 10 15 20 25 30 35 40 45 50 55" at bounding box center [495, 87] width 19 height 21
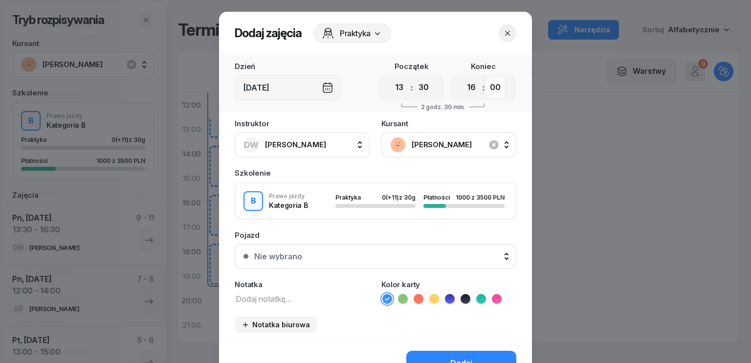
select select "30"
click at [486, 77] on select "00 05 10 15 20 25 30 35 40 45 50 55" at bounding box center [495, 87] width 19 height 21
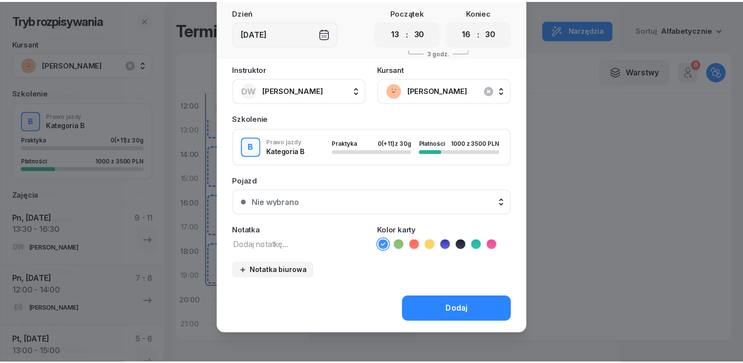
scroll to position [55, 0]
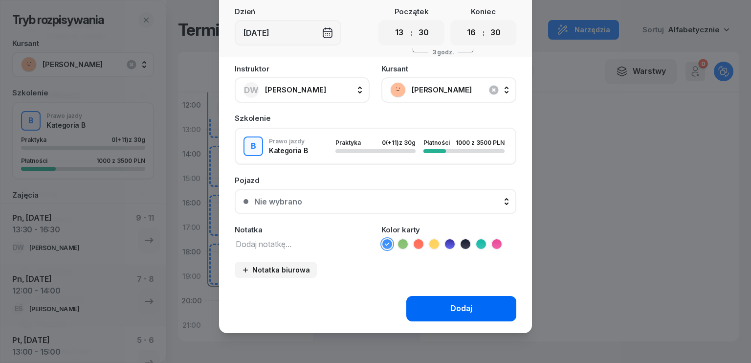
click at [491, 306] on button "Dodaj" at bounding box center [461, 308] width 110 height 25
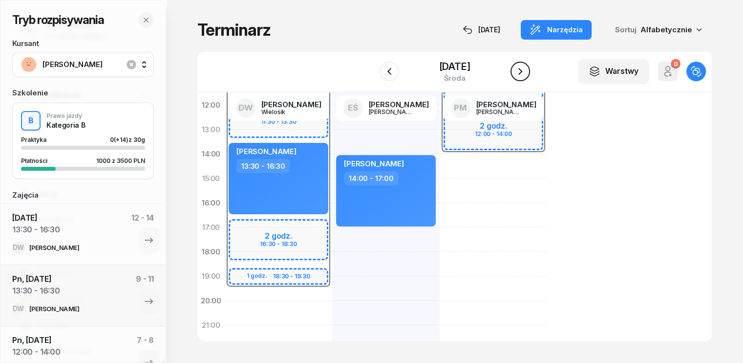
click at [521, 71] on icon "button" at bounding box center [521, 71] width 12 height 12
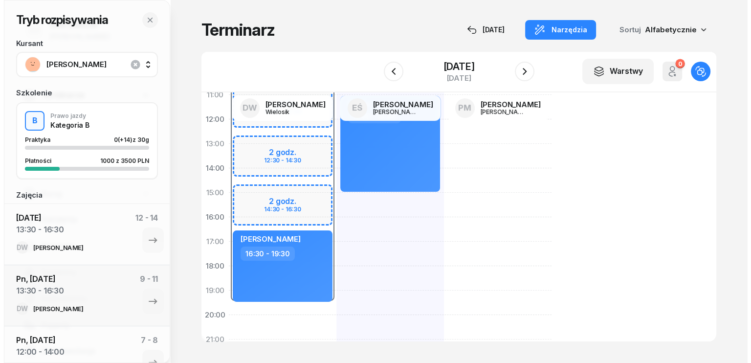
scroll to position [147, 0]
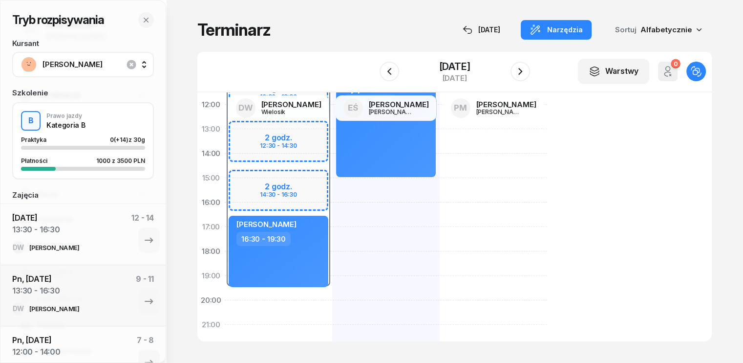
click at [225, 306] on div "07:30 - 19:30 2 godz. 10:30 - 12:30 2 godz. 12:30 - 14:30 2 godz. 14:30 - 16:30…" at bounding box center [278, 190] width 107 height 440
select select "20"
select select "22"
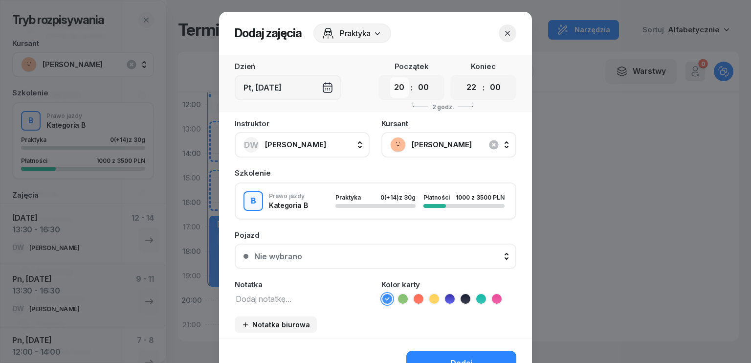
click at [395, 93] on select "00 01 02 03 04 05 06 07 08 09 10 11 12 13 14 15 16 17 18 19 20 21 22 23" at bounding box center [399, 87] width 19 height 21
select select "13"
click at [390, 77] on select "00 01 02 03 04 05 06 07 08 09 10 11 12 13 14 15 16 17 18 19 20 21 22 23" at bounding box center [399, 87] width 19 height 21
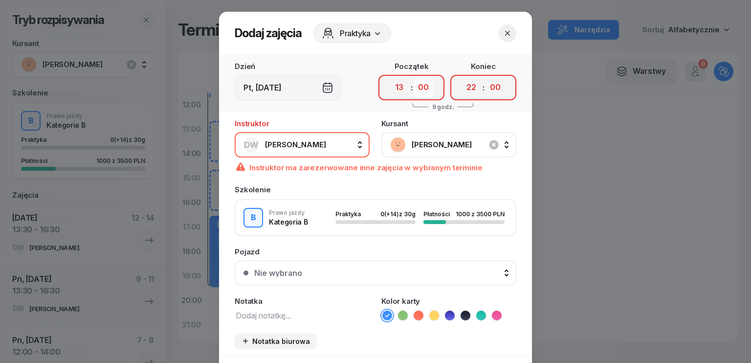
click at [422, 87] on select "00 05 10 15 20 25 30 35 40 45 50 55" at bounding box center [423, 87] width 19 height 21
select select "30"
click at [414, 77] on select "00 05 10 15 20 25 30 35 40 45 50 55" at bounding box center [423, 87] width 19 height 21
click at [468, 87] on select "00 01 02 03 04 05 06 07 08 09 10 11 12 13 14 15 16 17 18 19 20 21 22 23" at bounding box center [471, 87] width 19 height 21
select select "16"
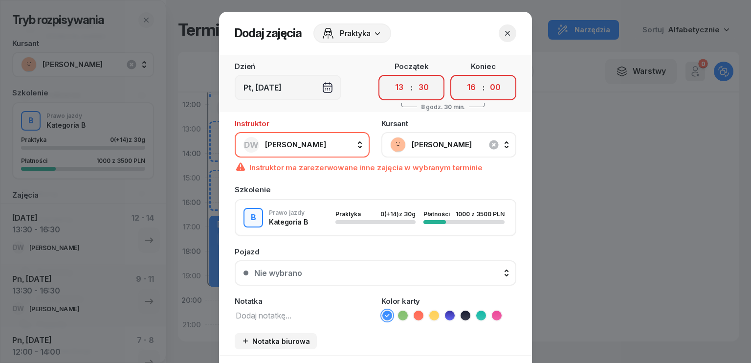
click at [462, 77] on select "00 01 02 03 04 05 06 07 08 09 10 11 12 13 14 15 16 17 18 19 20 21 22 23" at bounding box center [471, 87] width 19 height 21
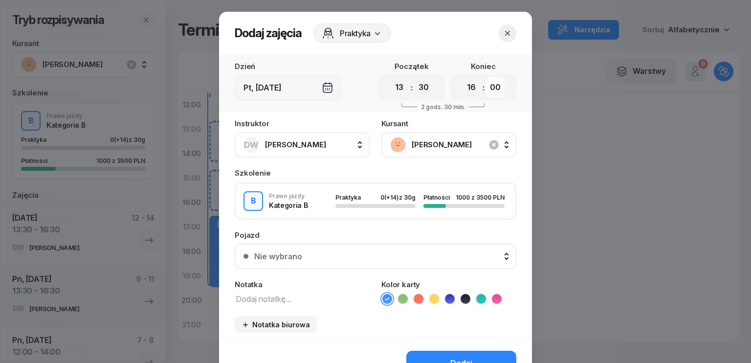
click at [489, 84] on select "00 05 10 15 20 25 30 35 40 45 50 55" at bounding box center [495, 87] width 19 height 21
select select "30"
click at [486, 77] on select "00 05 10 15 20 25 30 35 40 45 50 55" at bounding box center [495, 87] width 19 height 21
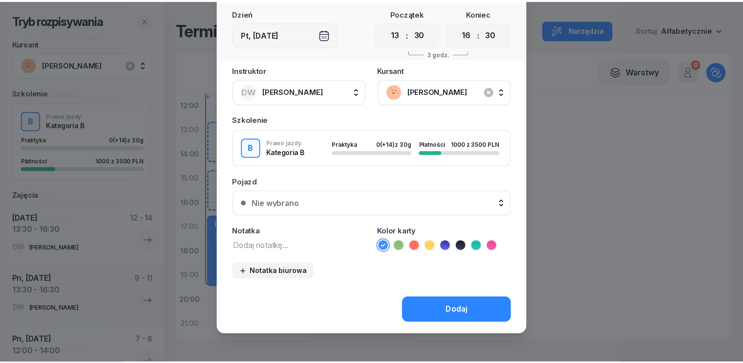
scroll to position [55, 0]
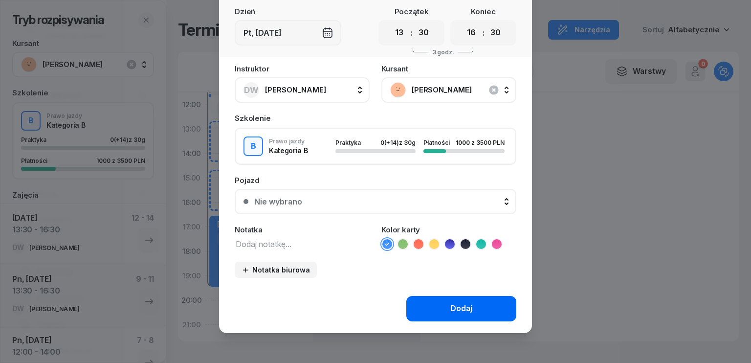
click at [481, 302] on button "Dodaj" at bounding box center [461, 308] width 110 height 25
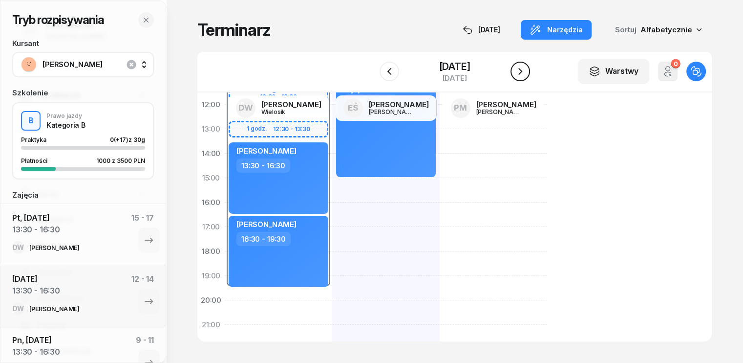
click at [526, 77] on icon "button" at bounding box center [521, 71] width 12 height 12
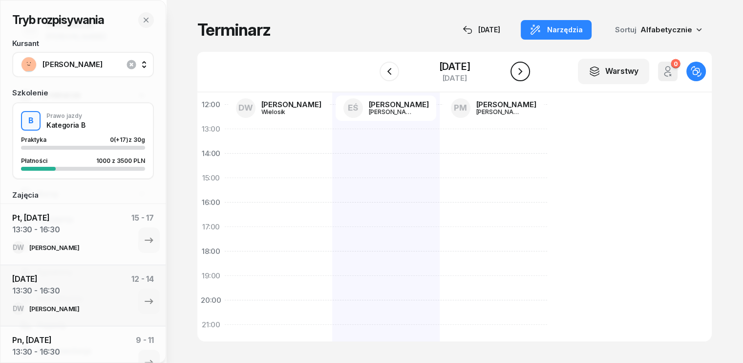
click at [524, 73] on icon "button" at bounding box center [521, 71] width 12 height 12
click at [519, 77] on icon "button" at bounding box center [521, 71] width 12 height 12
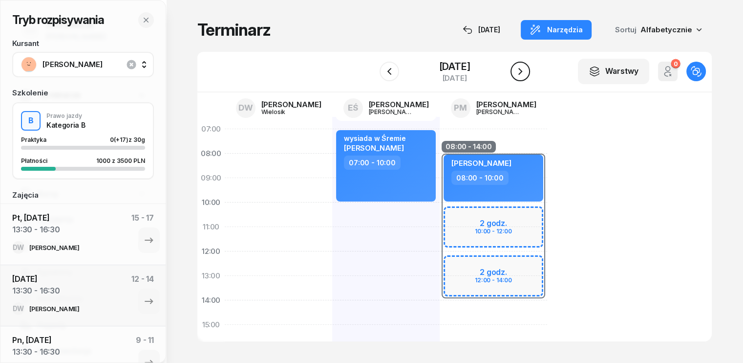
click at [524, 72] on icon "button" at bounding box center [521, 71] width 12 height 12
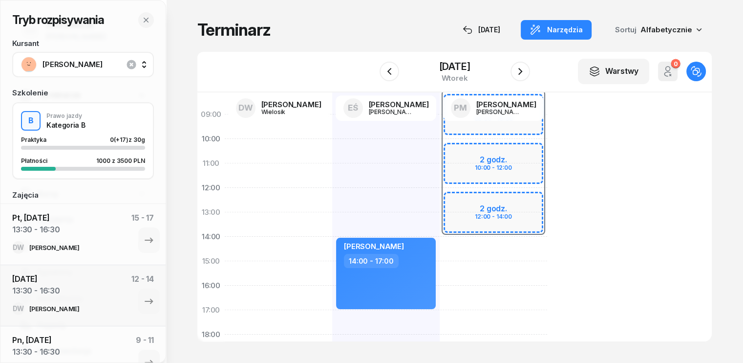
scroll to position [49, 0]
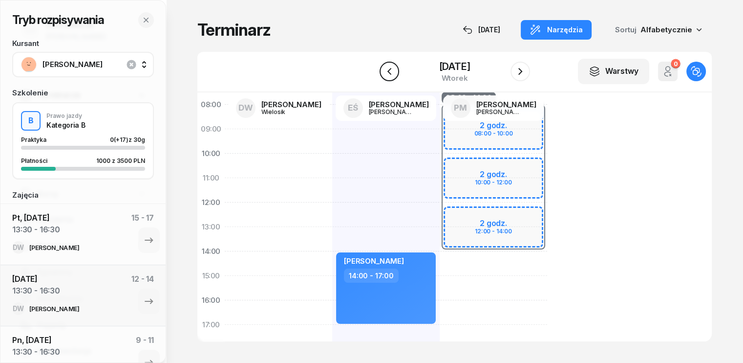
click at [393, 71] on button "button" at bounding box center [390, 72] width 20 height 20
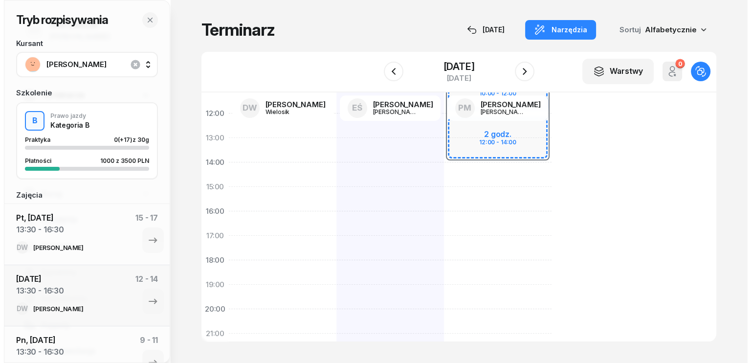
scroll to position [147, 0]
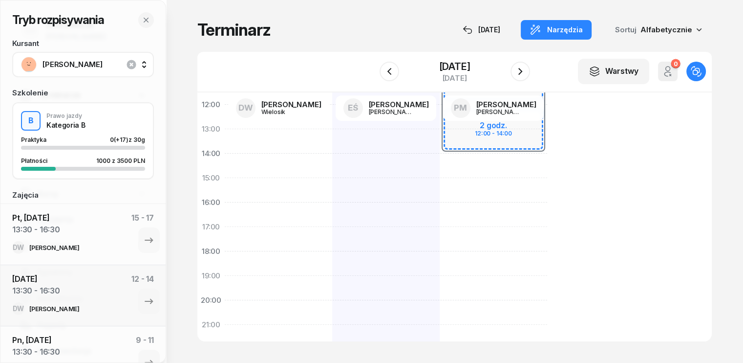
click at [332, 197] on div "wysiada w Śremie [PERSON_NAME] 07:00 - 10:00" at bounding box center [385, 190] width 107 height 440
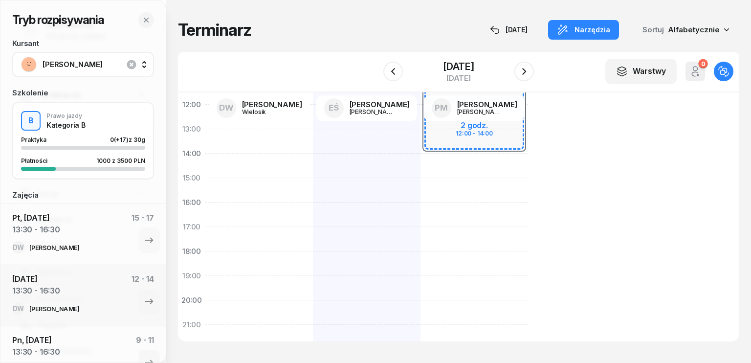
select select "15"
select select "17"
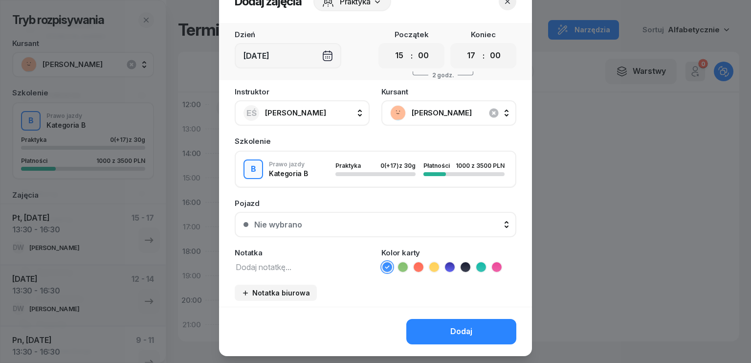
scroll to position [55, 0]
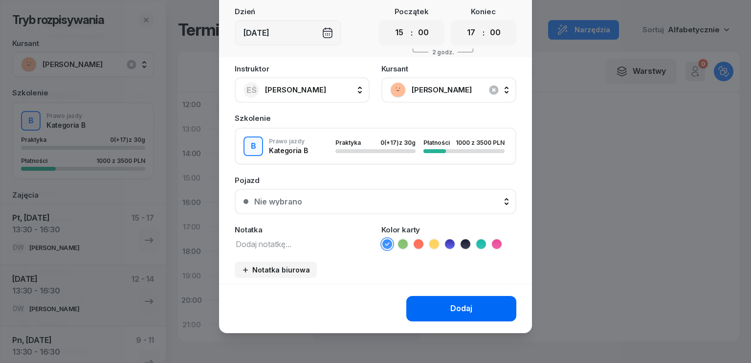
click at [450, 309] on div "Dodaj" at bounding box center [461, 308] width 22 height 13
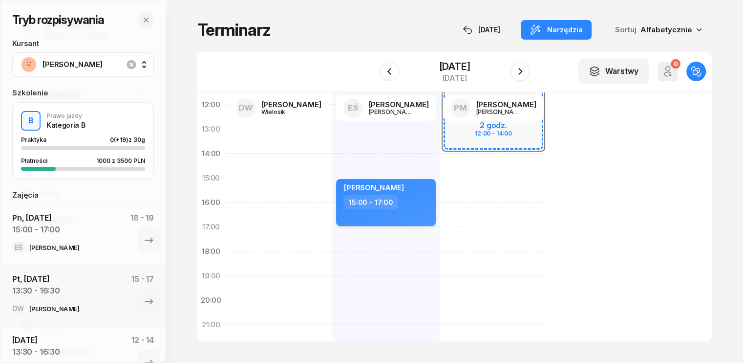
click at [395, 211] on div "[PERSON_NAME] 15:00 - 17:00" at bounding box center [386, 202] width 100 height 47
select select "15"
select select "17"
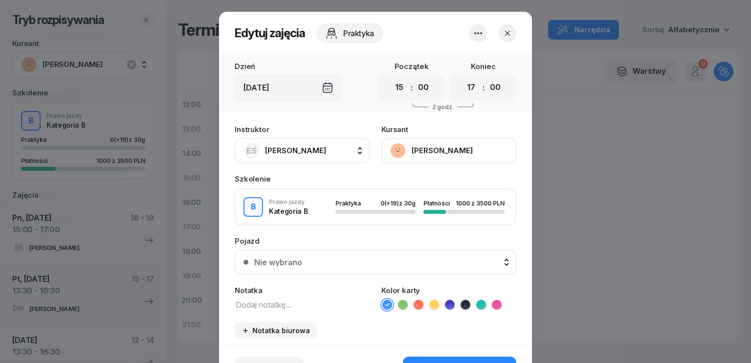
click at [288, 304] on textarea at bounding box center [302, 304] width 135 height 13
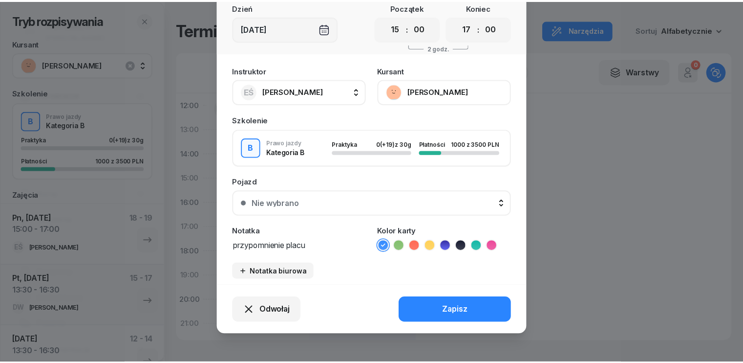
scroll to position [61, 0]
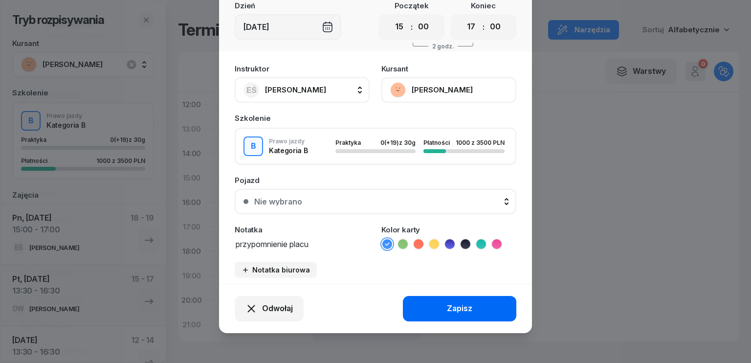
type textarea "przypomnienie placu"
click at [460, 312] on div "Zapisz" at bounding box center [459, 308] width 25 height 13
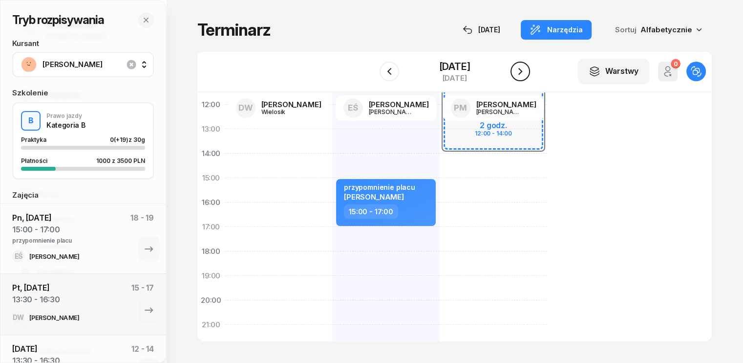
click at [526, 71] on icon "button" at bounding box center [521, 71] width 12 height 12
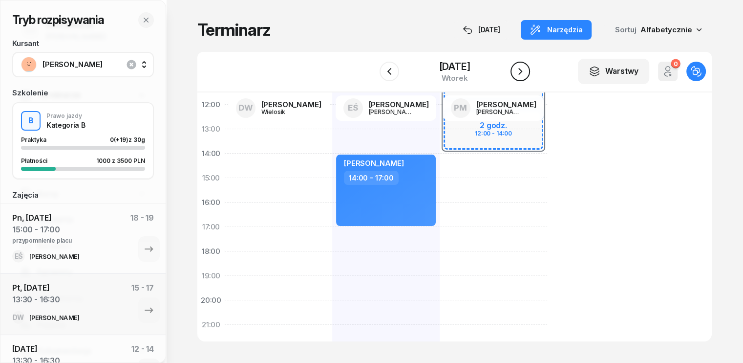
click at [525, 72] on icon "button" at bounding box center [521, 71] width 12 height 12
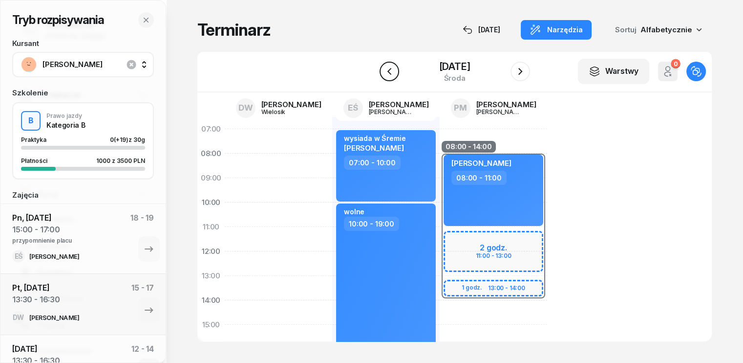
click at [384, 73] on icon "button" at bounding box center [390, 71] width 12 height 12
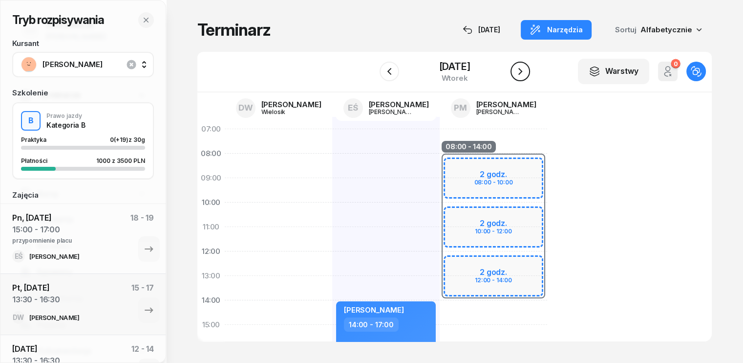
click at [526, 69] on icon "button" at bounding box center [521, 71] width 12 height 12
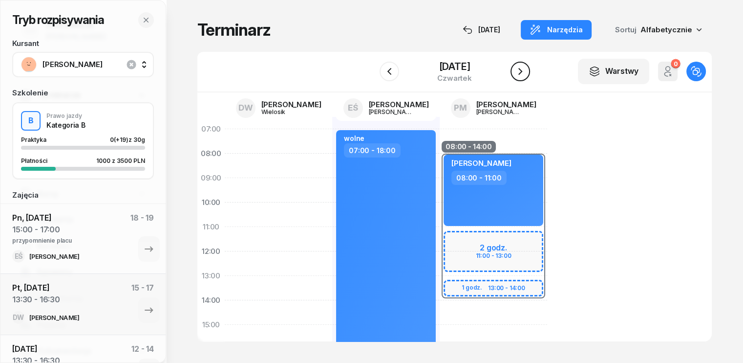
click at [526, 69] on icon "button" at bounding box center [521, 71] width 12 height 12
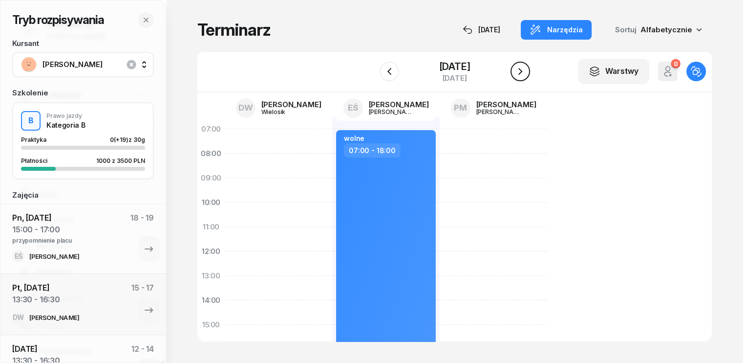
click at [526, 69] on icon "button" at bounding box center [521, 71] width 12 height 12
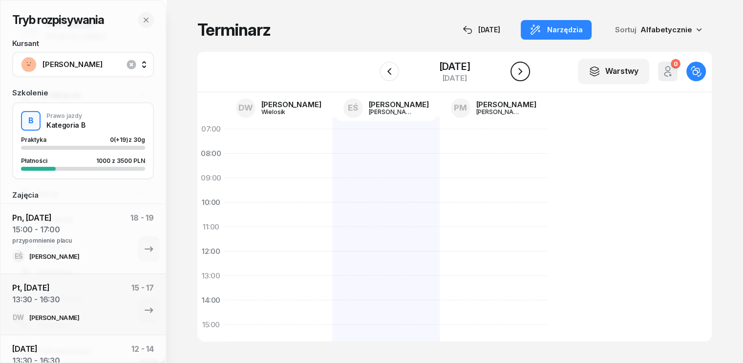
click at [526, 69] on icon "button" at bounding box center [521, 71] width 12 height 12
click at [225, 266] on div at bounding box center [278, 337] width 107 height 440
select select "12"
select select "14"
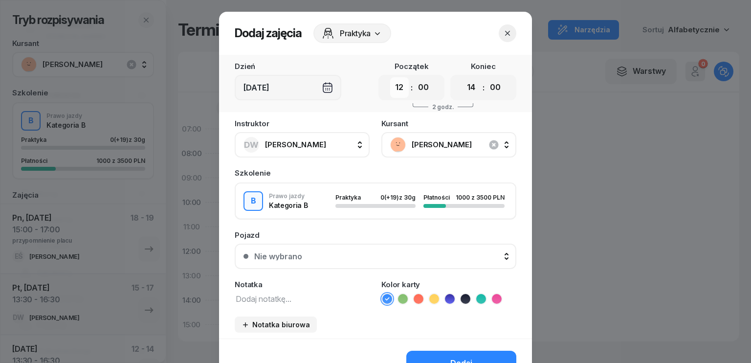
click at [390, 88] on select "00 01 02 03 04 05 06 07 08 09 10 11 12 13 14 15 16 17 18 19 20 21 22 23" at bounding box center [399, 87] width 19 height 21
select select "16"
click at [390, 77] on select "00 01 02 03 04 05 06 07 08 09 10 11 12 13 14 15 16 17 18 19 20 21 22 23" at bounding box center [399, 87] width 19 height 21
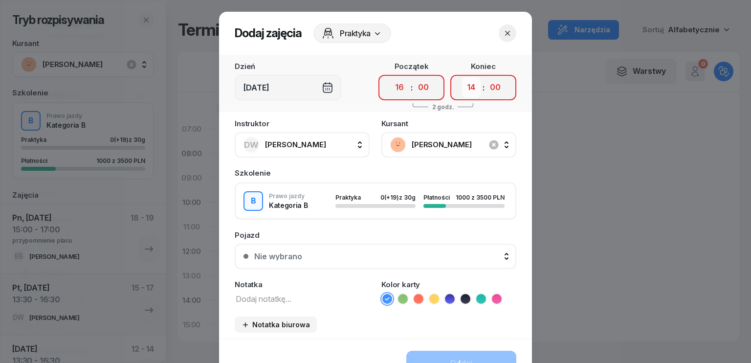
click at [474, 86] on select "00 01 02 03 04 05 06 07 08 09 10 11 12 13 14 15 16 17 18 19 20 21 22 23" at bounding box center [471, 87] width 19 height 21
select select "19"
click at [462, 77] on select "00 01 02 03 04 05 06 07 08 09 10 11 12 13 14 15 16 17 18 19 20 21 22 23" at bounding box center [471, 87] width 19 height 21
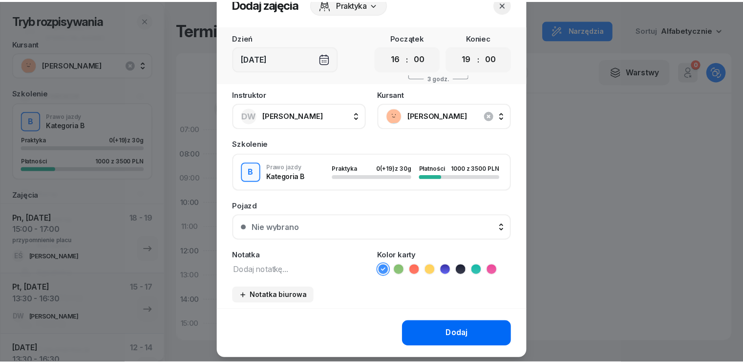
scroll to position [55, 0]
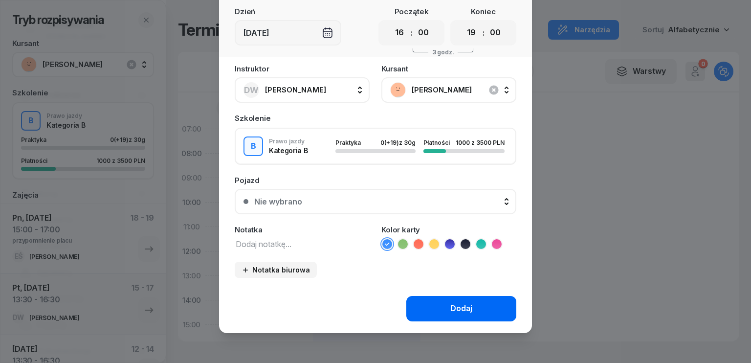
click at [461, 304] on div "Dodaj" at bounding box center [461, 308] width 22 height 13
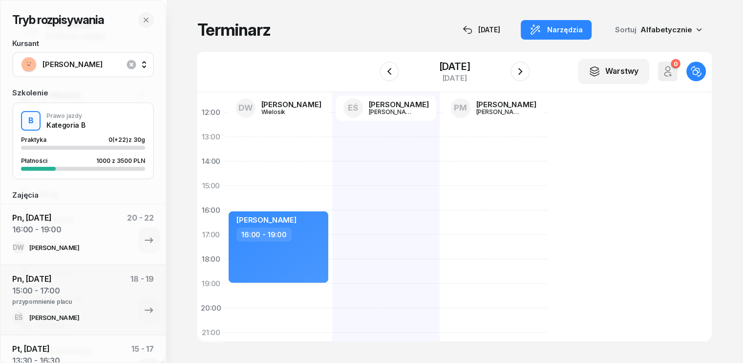
scroll to position [49, 0]
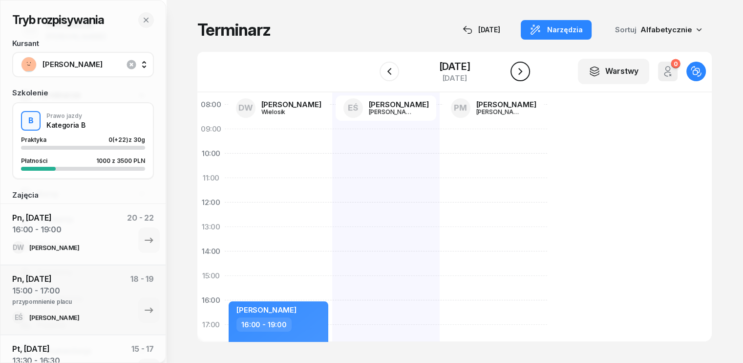
click at [519, 72] on icon "button" at bounding box center [521, 71] width 12 height 12
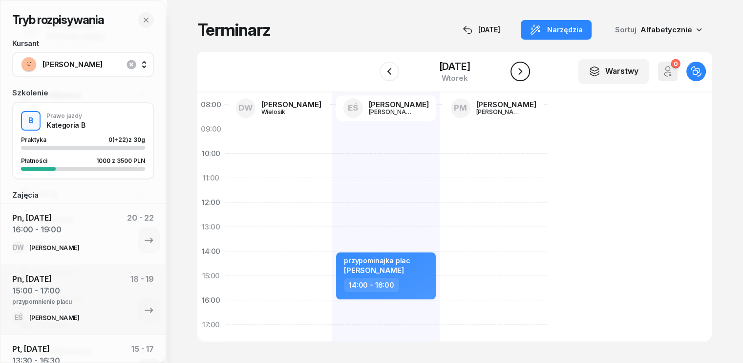
click at [524, 69] on icon "button" at bounding box center [521, 71] width 12 height 12
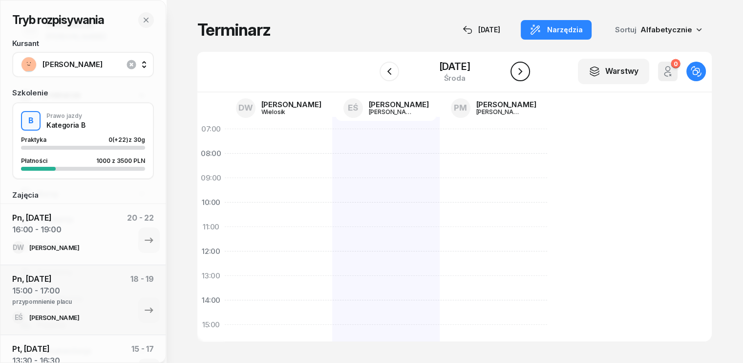
click at [522, 72] on icon "button" at bounding box center [520, 71] width 4 height 7
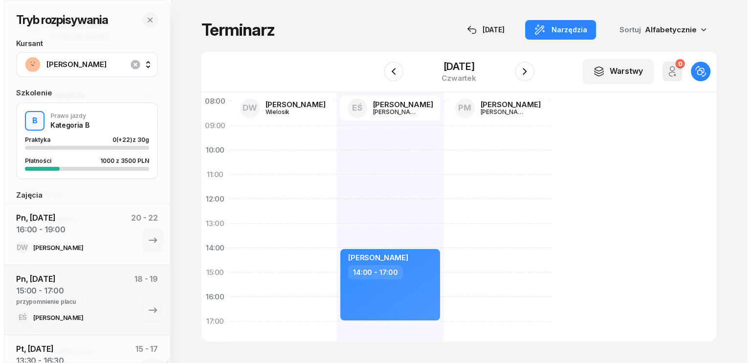
scroll to position [49, 0]
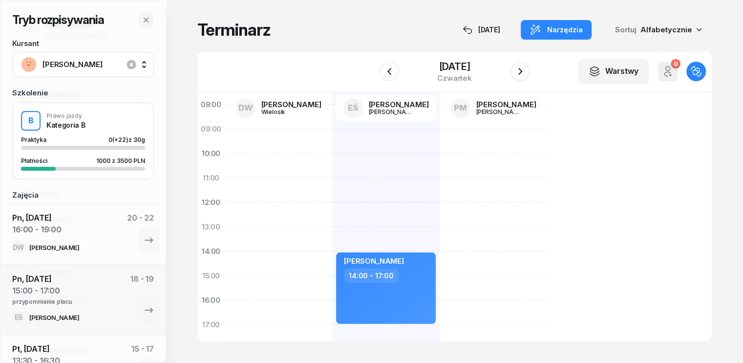
click at [205, 250] on div "14:00" at bounding box center [210, 251] width 27 height 24
click at [225, 248] on div at bounding box center [278, 288] width 107 height 440
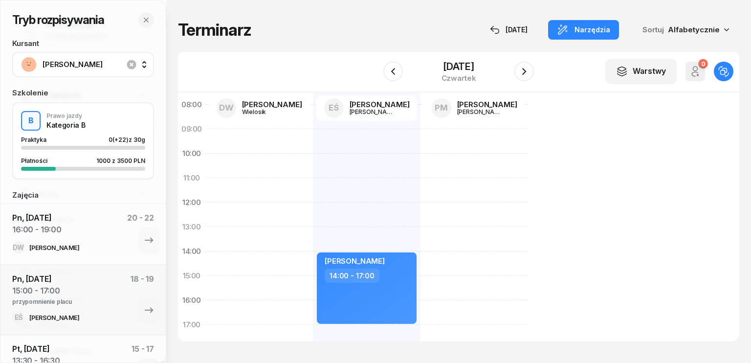
select select "13"
select select "15"
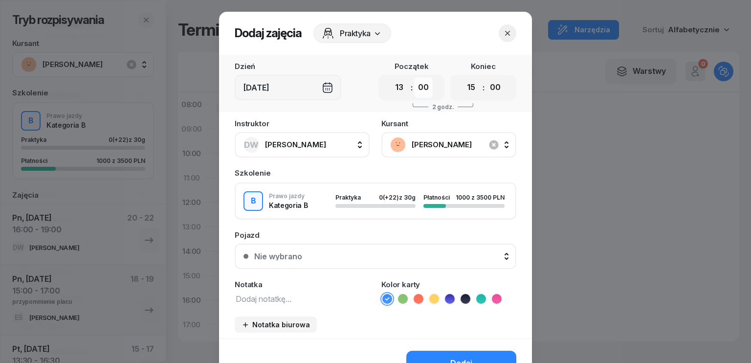
click at [415, 86] on select "00 05 10 15 20 25 30 35 40 45 50 55" at bounding box center [423, 87] width 19 height 21
select select "30"
click at [414, 77] on select "00 05 10 15 20 25 30 35 40 45 50 55" at bounding box center [423, 87] width 19 height 21
click at [465, 93] on select "00 01 02 03 04 05 06 07 08 09 10 11 12 13 14 15 16 17 18 19 20 21 22 23" at bounding box center [471, 87] width 19 height 21
select select "16"
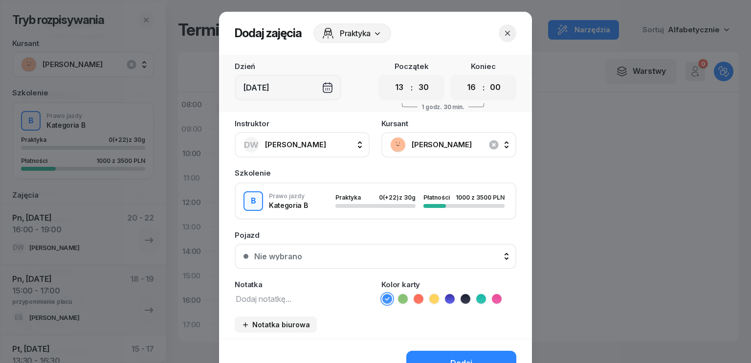
click at [462, 77] on select "00 01 02 03 04 05 06 07 08 09 10 11 12 13 14 15 16 17 18 19 20 21 22 23" at bounding box center [471, 87] width 19 height 21
drag, startPoint x: 495, startPoint y: 86, endPoint x: 491, endPoint y: 91, distance: 7.3
click at [495, 86] on select "00 05 10 15 20 25 30 35 40 45 50 55" at bounding box center [495, 87] width 19 height 21
select select "30"
click at [486, 77] on select "00 05 10 15 20 25 30 35 40 45 50 55" at bounding box center [495, 87] width 19 height 21
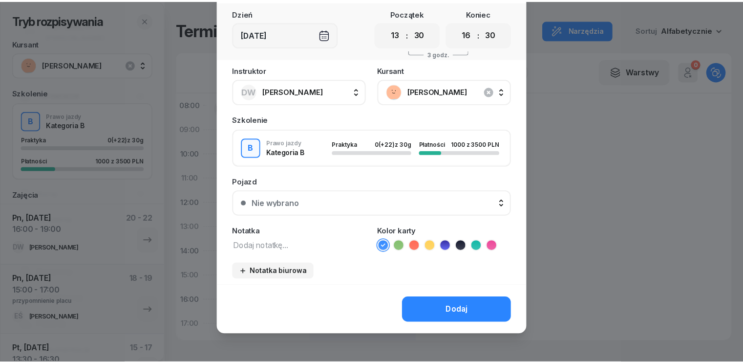
scroll to position [55, 0]
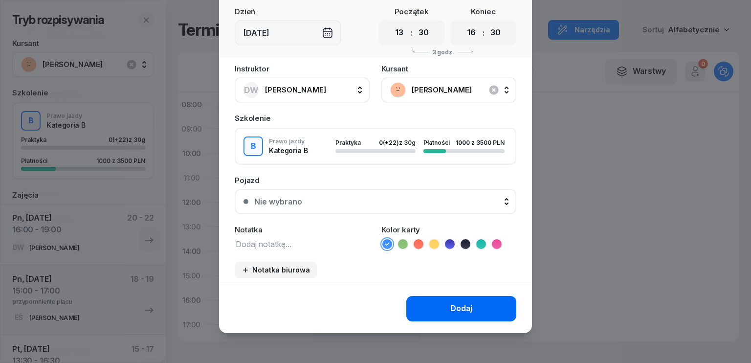
click at [456, 310] on div "Dodaj" at bounding box center [461, 308] width 22 height 13
